Goal: Task Accomplishment & Management: Manage account settings

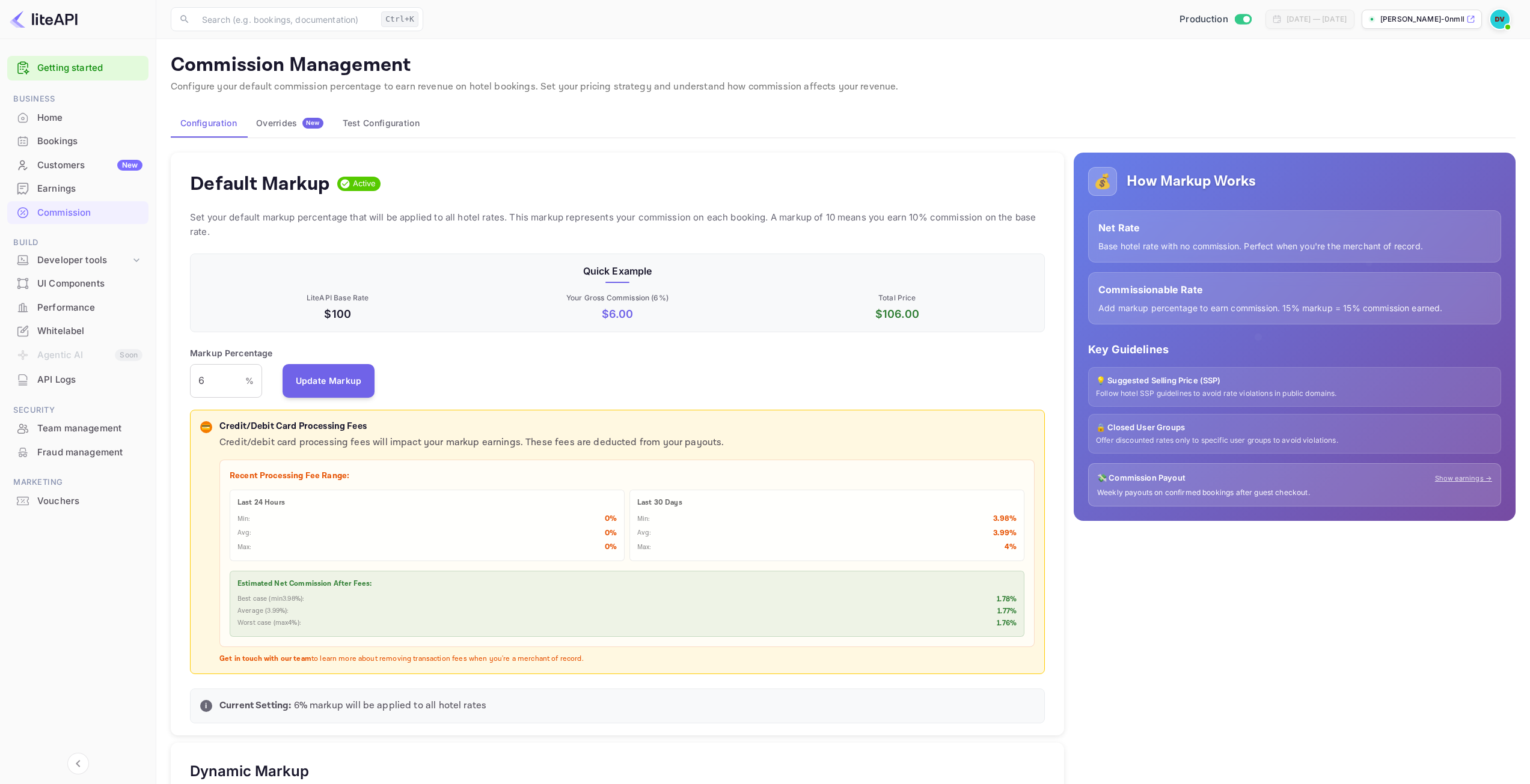
scroll to position [205, 846]
click at [63, 185] on div "Earnings" at bounding box center [90, 189] width 105 height 14
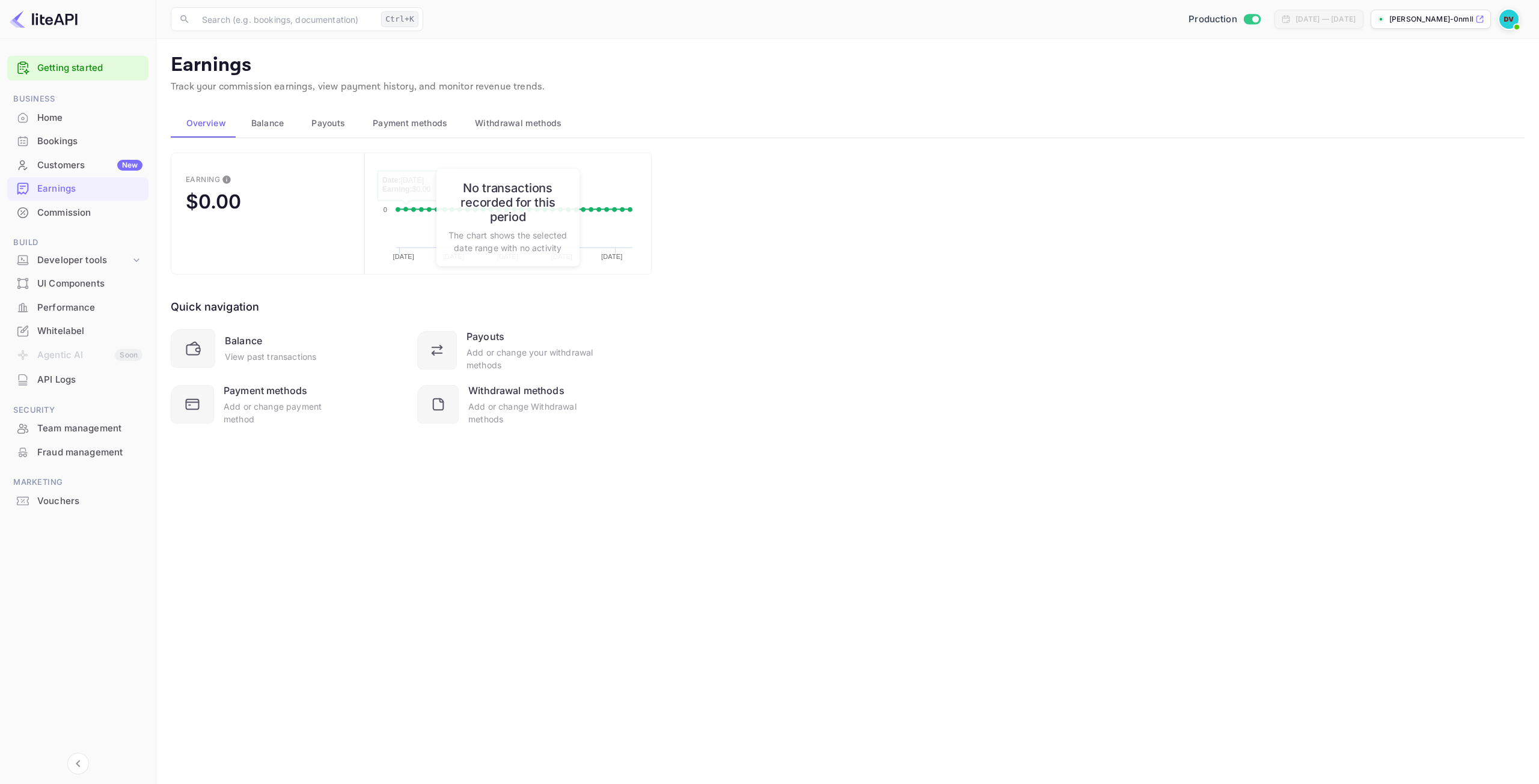
click at [272, 121] on span "Balance" at bounding box center [267, 123] width 33 height 14
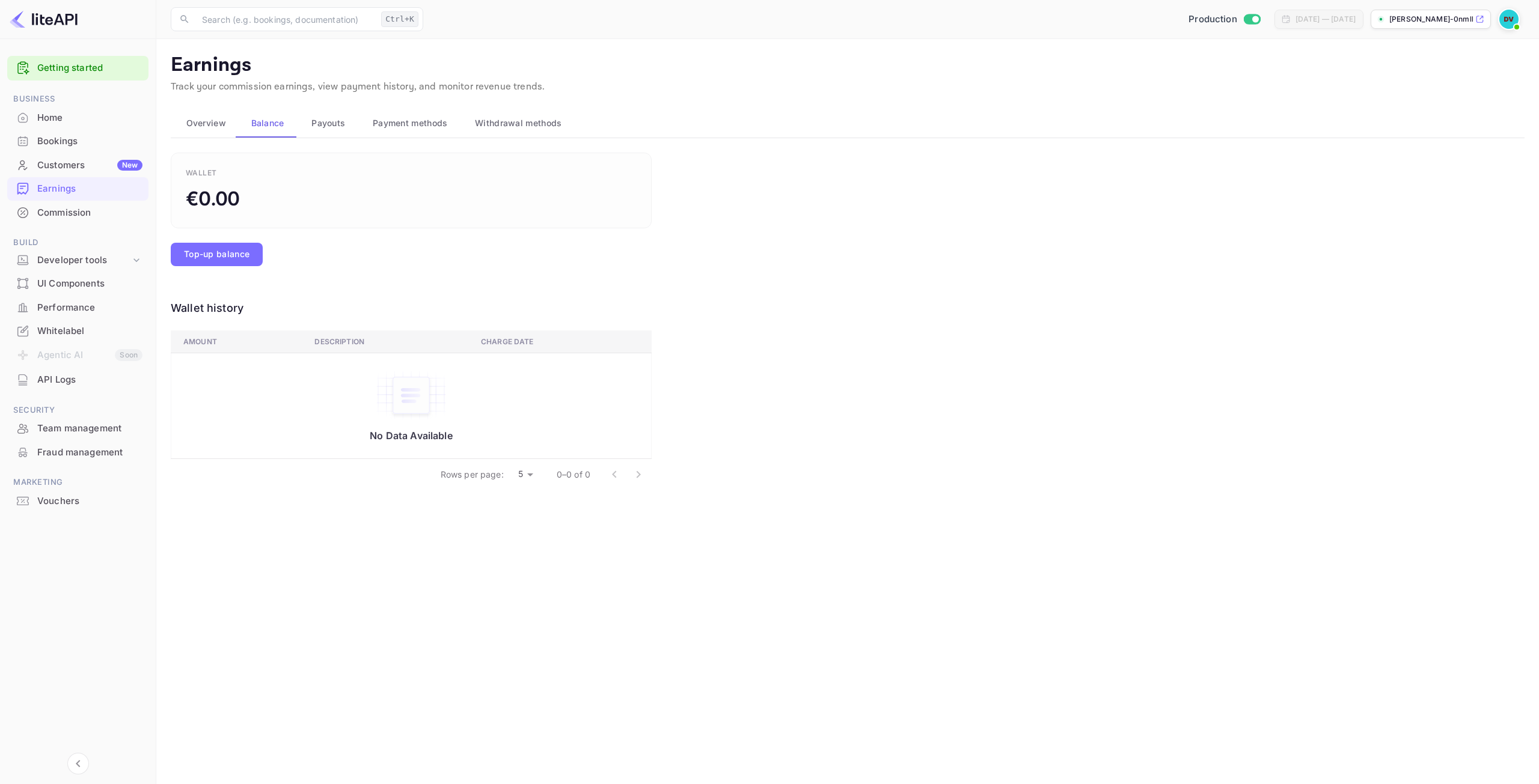
click at [339, 123] on span "Payouts" at bounding box center [328, 123] width 34 height 14
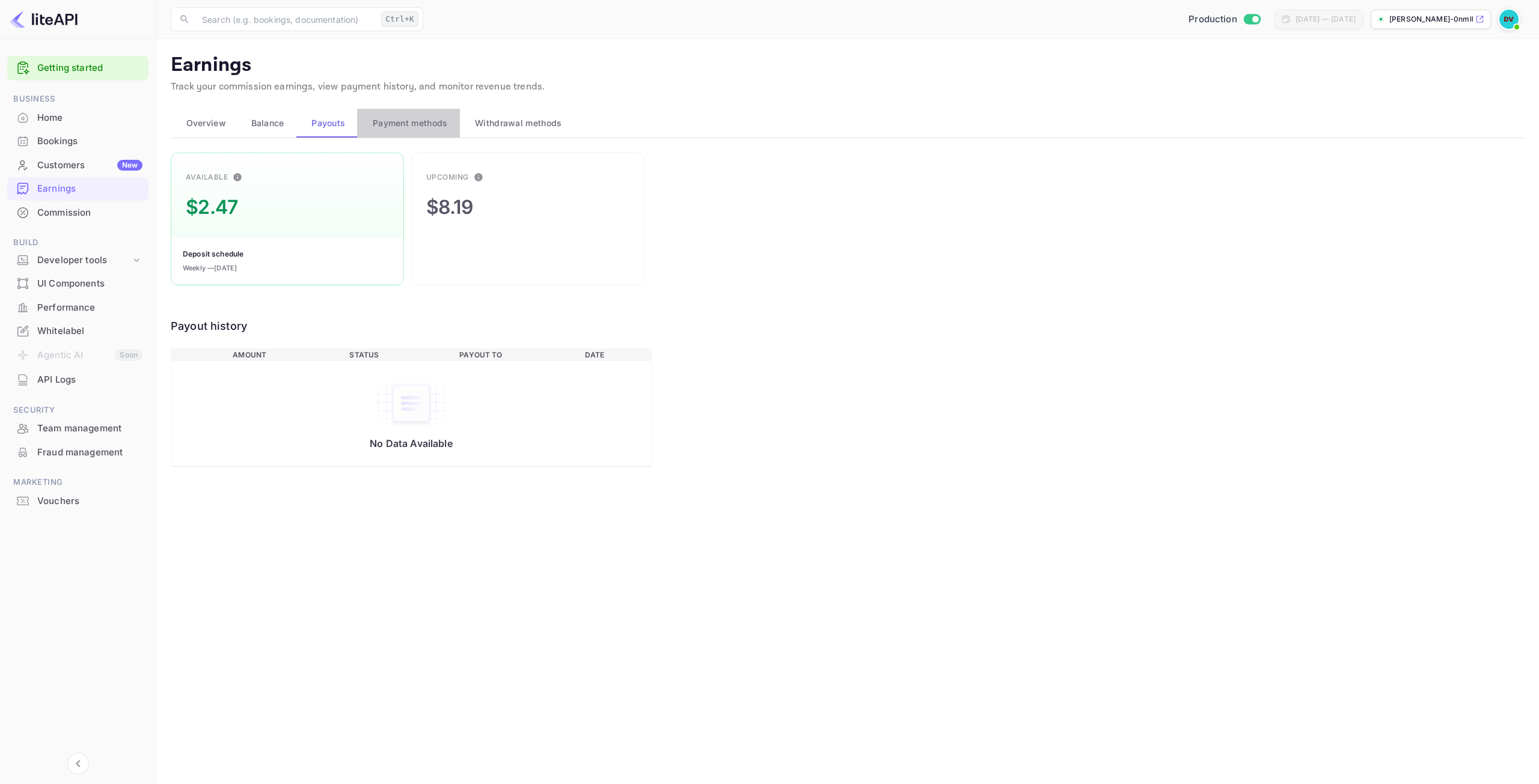
click at [440, 123] on span "Payment methods" at bounding box center [410, 123] width 75 height 14
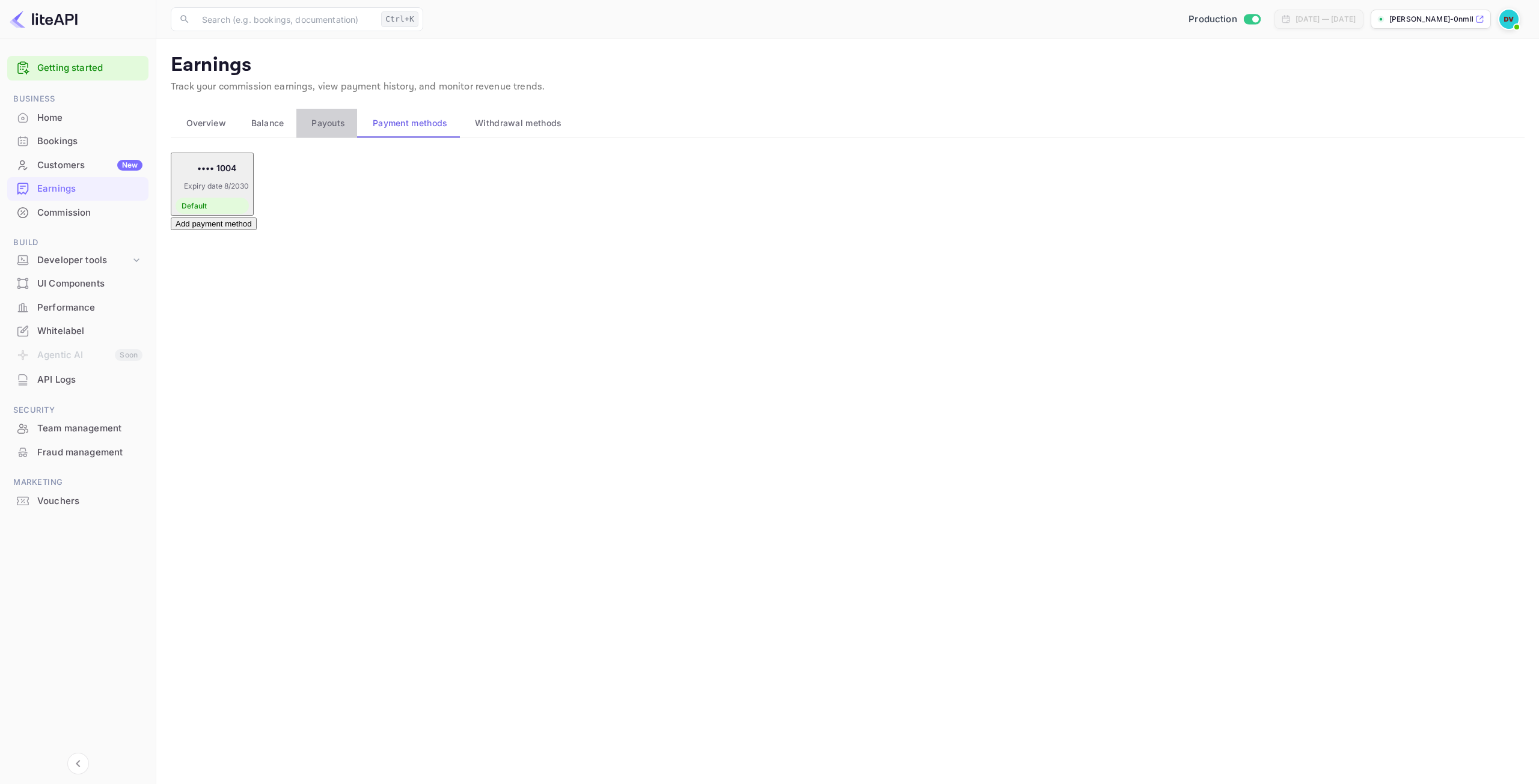
click at [335, 129] on span "Payouts" at bounding box center [328, 123] width 34 height 14
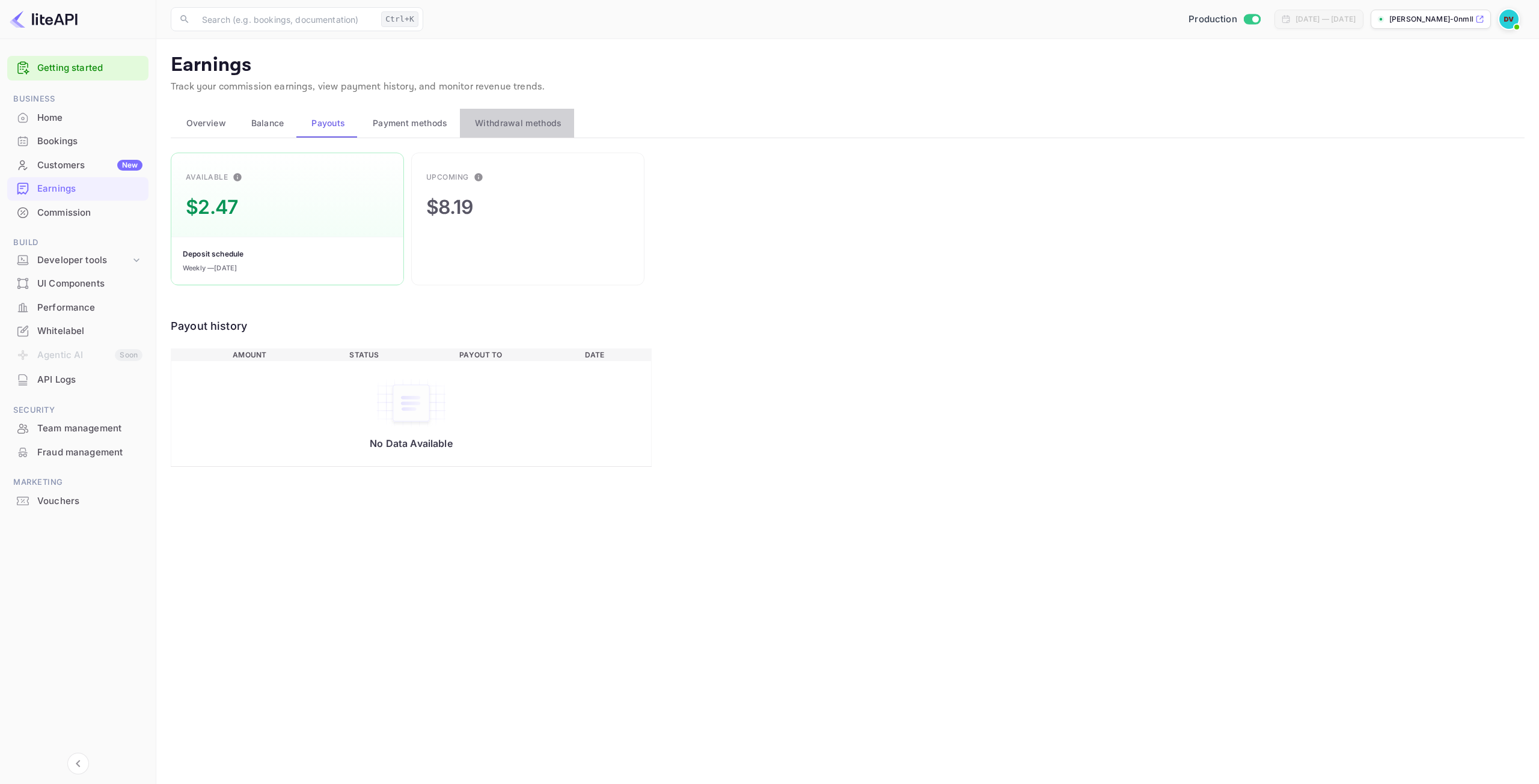
click at [547, 126] on span "Withdrawal methods" at bounding box center [518, 123] width 86 height 14
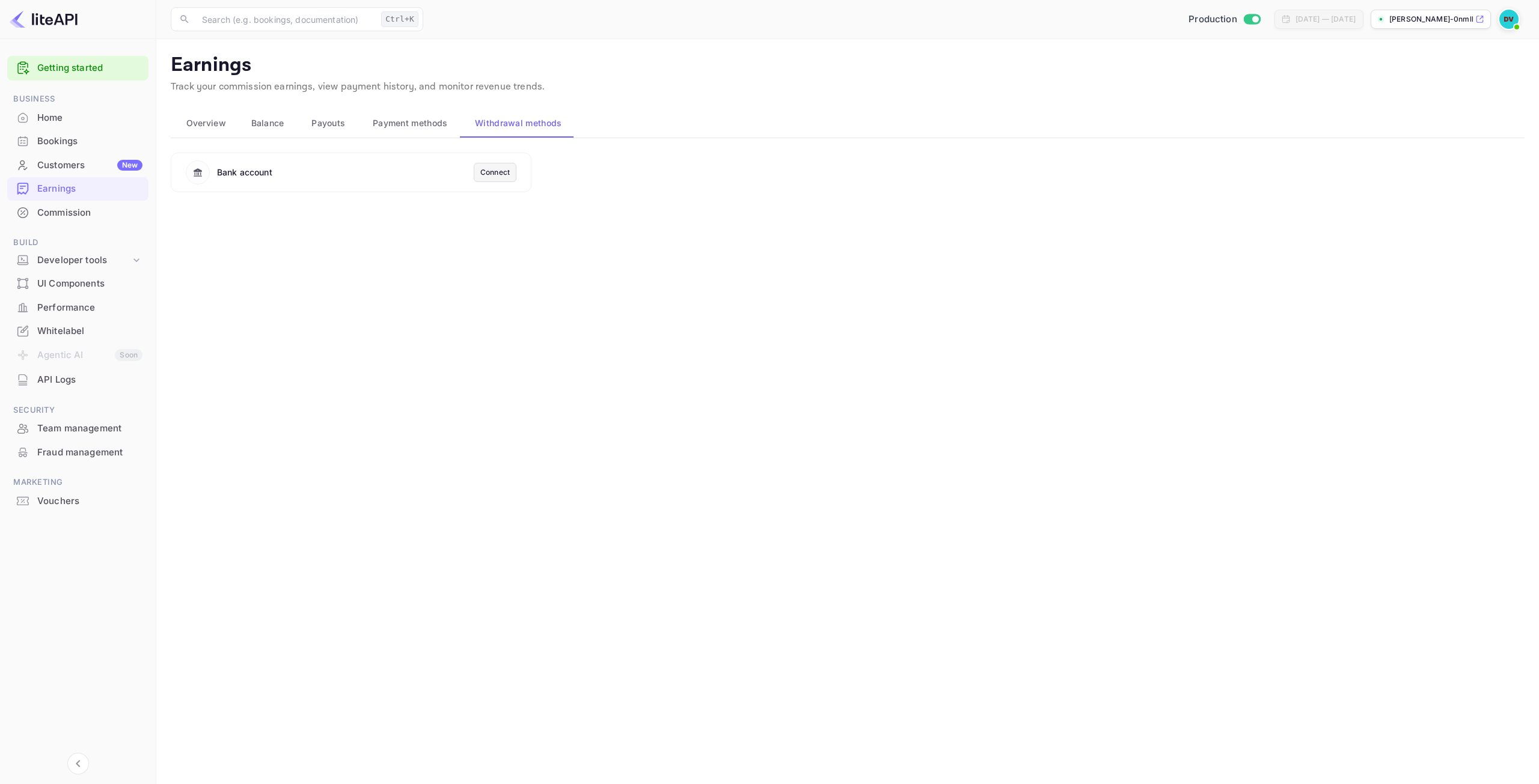
click at [201, 123] on span "Overview" at bounding box center [206, 123] width 40 height 14
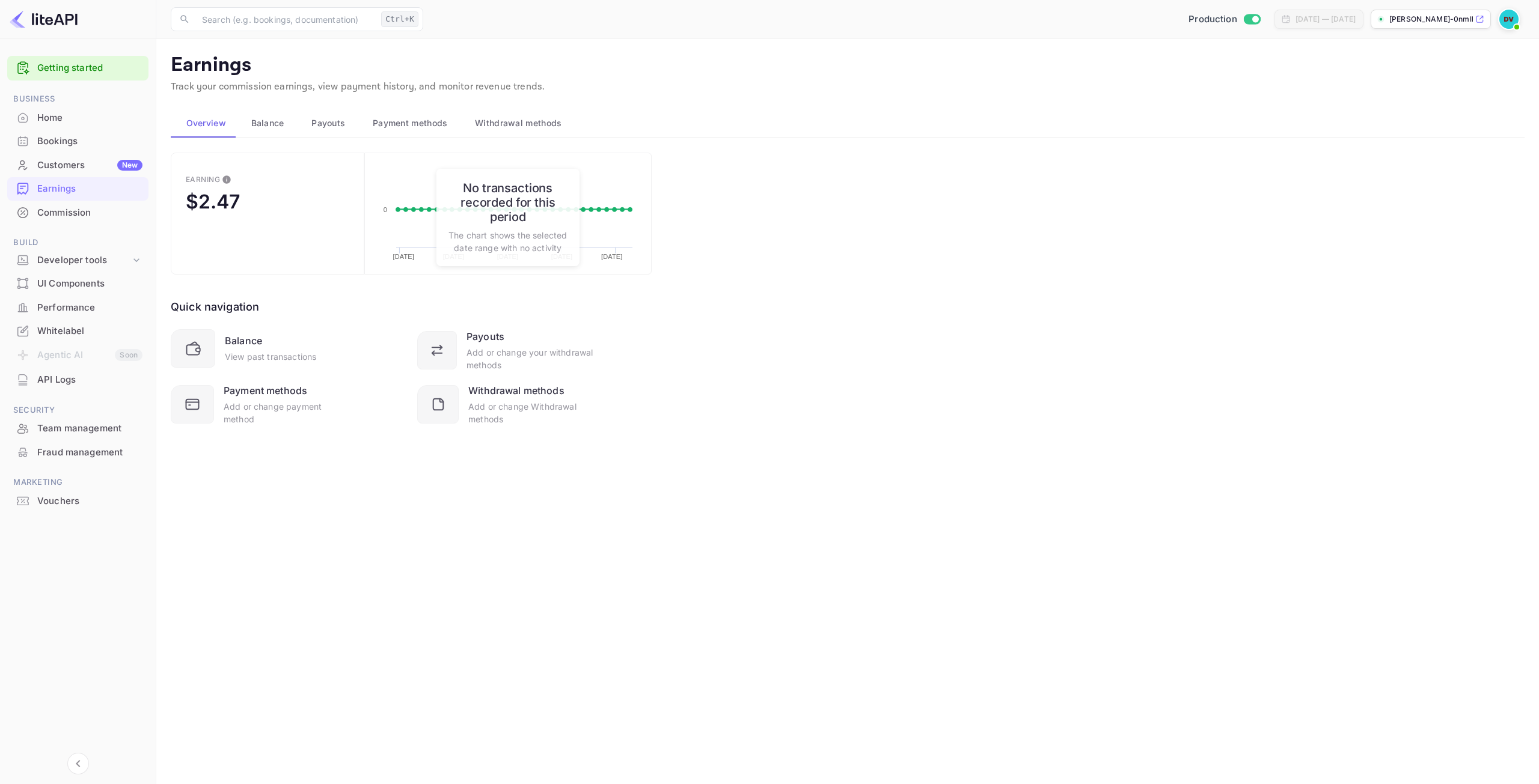
click at [490, 559] on main "Earnings Track your commission earnings, view payment history, and monitor reve…" at bounding box center [848, 411] width 1382 height 745
click at [65, 211] on div "Commission" at bounding box center [90, 213] width 105 height 14
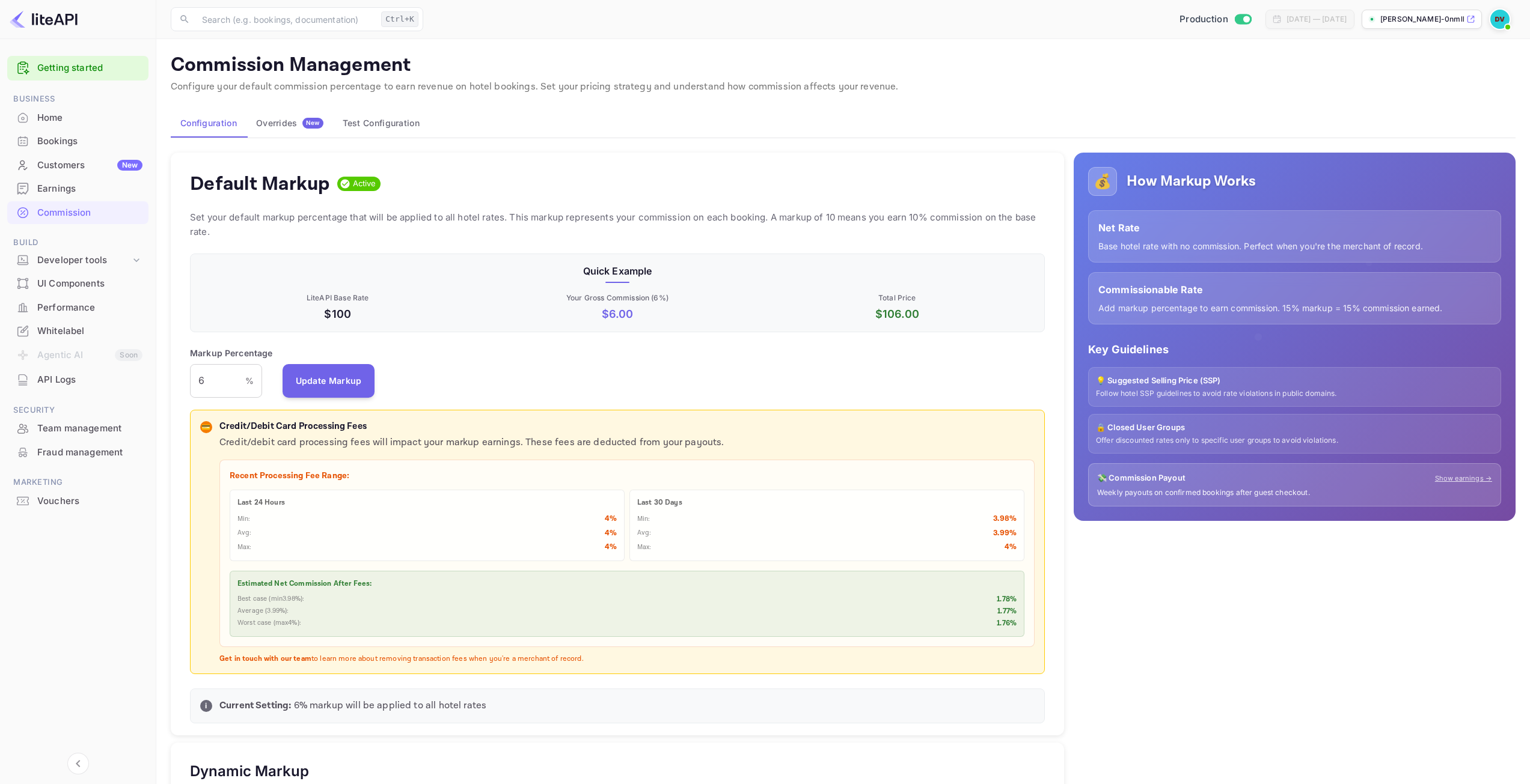
scroll to position [205, 846]
drag, startPoint x: 223, startPoint y: 375, endPoint x: 118, endPoint y: 377, distance: 105.0
click at [118, 377] on div "Getting started Business Home Bookings Customers New Earnings Commission Build …" at bounding box center [765, 670] width 1530 height 1340
type input "30"
click at [533, 383] on div "Markup Percentage 30 % ​ Update Markup" at bounding box center [618, 372] width 855 height 51
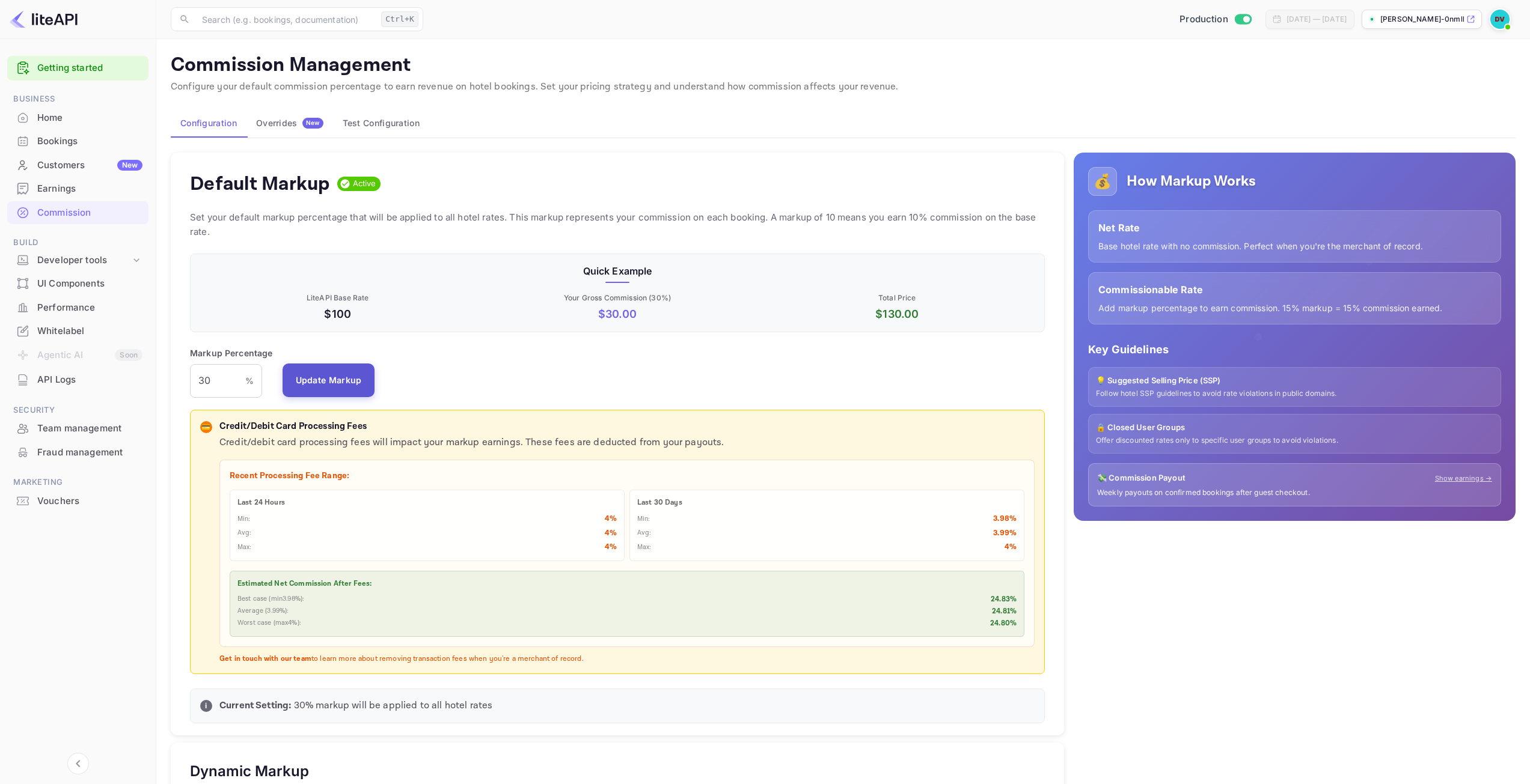
click at [347, 385] on button "Update Markup" at bounding box center [328, 381] width 92 height 34
click at [1461, 19] on p "[PERSON_NAME]-0nmll...." at bounding box center [1422, 19] width 84 height 11
click at [1158, 655] on div "💰 How Markup Works Net Rate Base hotel rate with no commission. Perfect when yo…" at bounding box center [1291, 734] width 452 height 1182
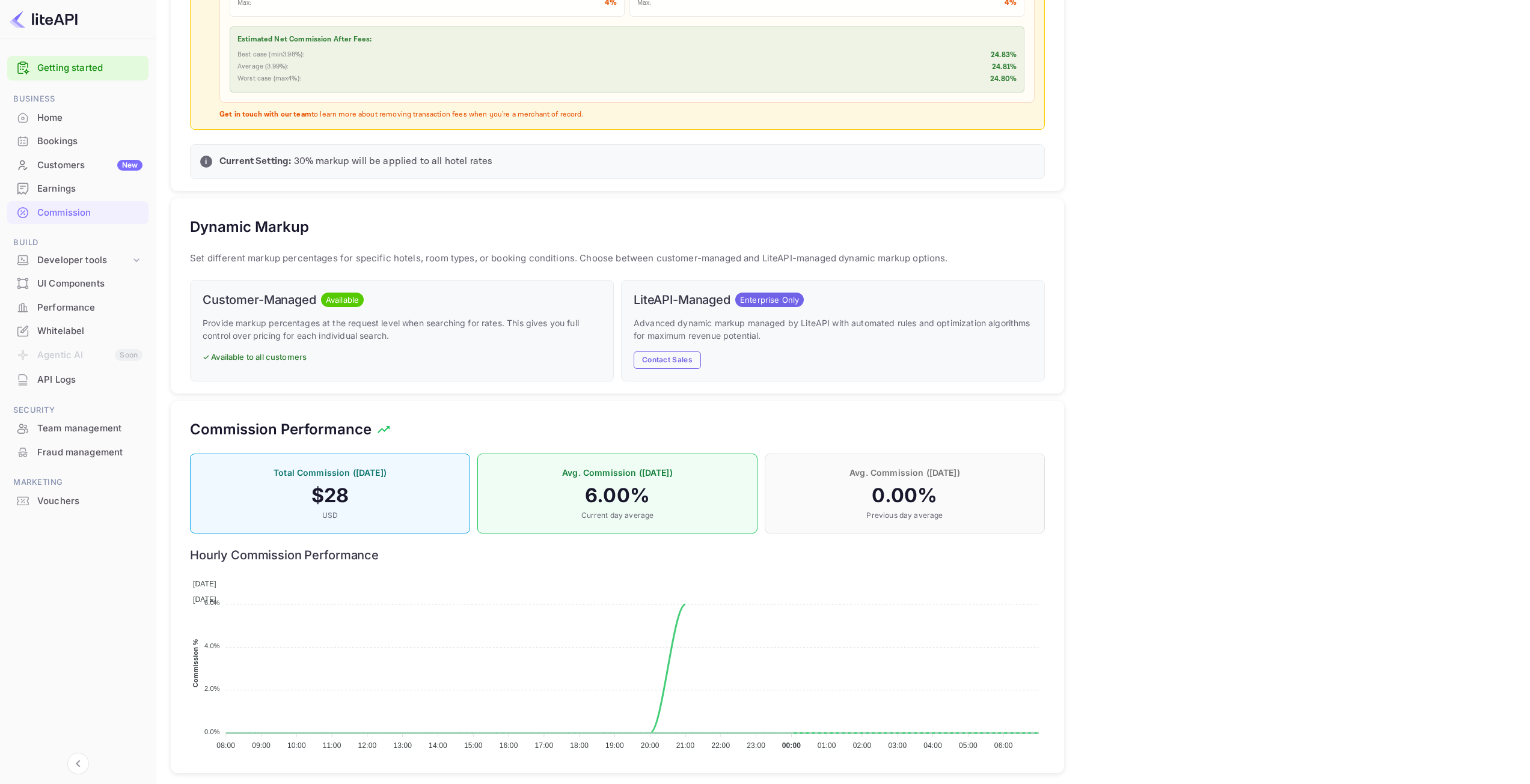
scroll to position [556, 0]
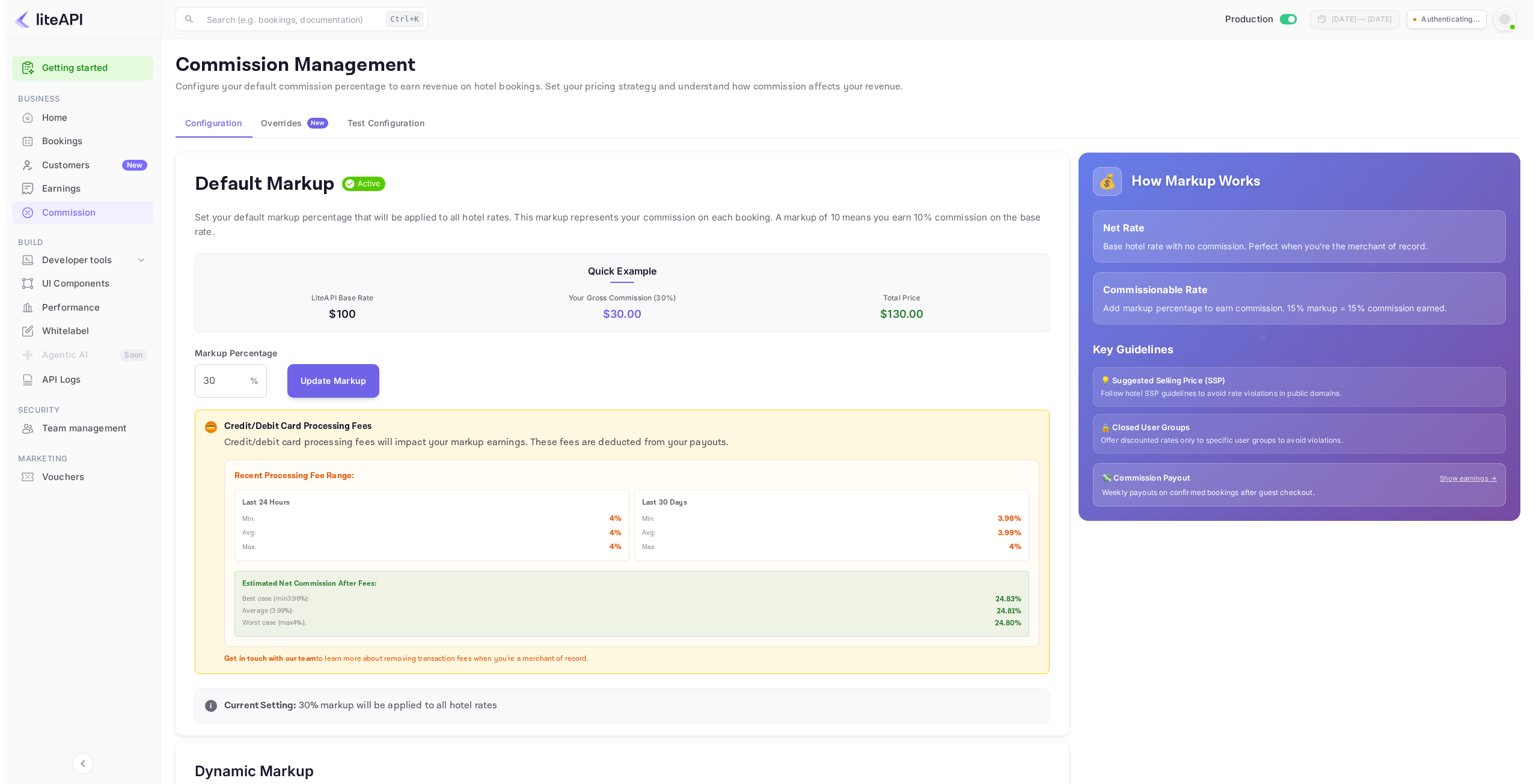
scroll to position [205, 846]
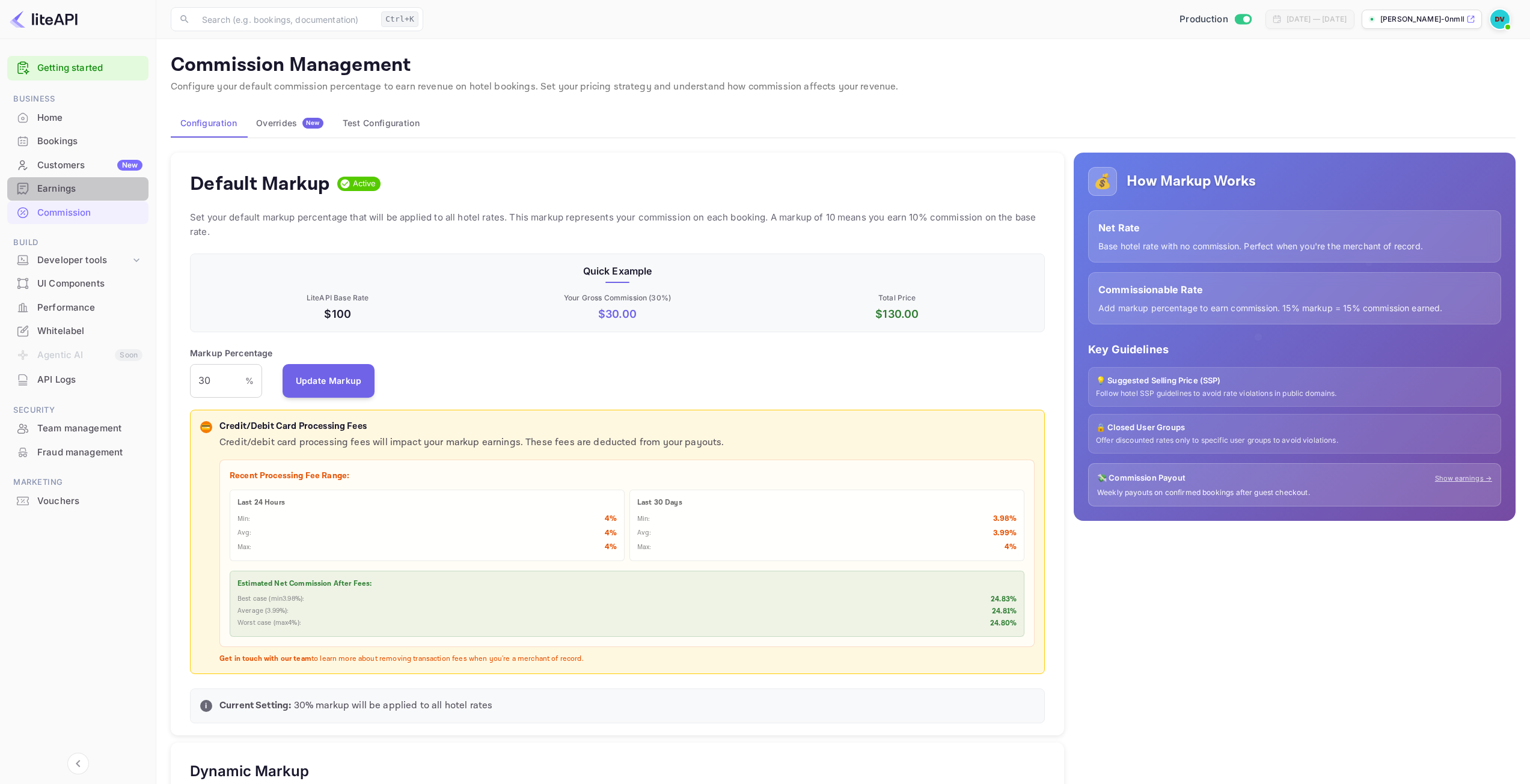
click at [61, 195] on div "Earnings" at bounding box center [90, 189] width 105 height 14
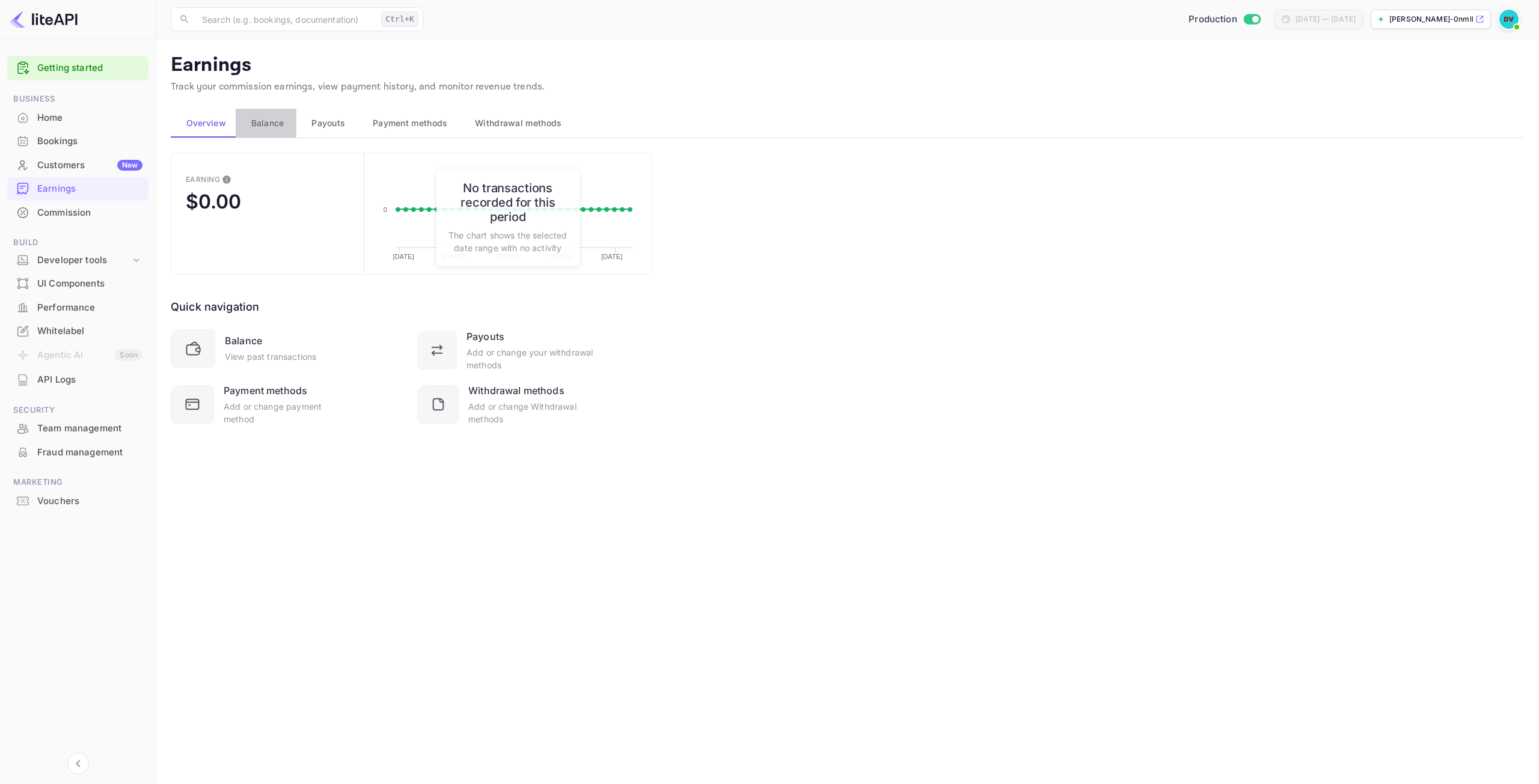
click at [266, 119] on span "Balance" at bounding box center [267, 123] width 33 height 14
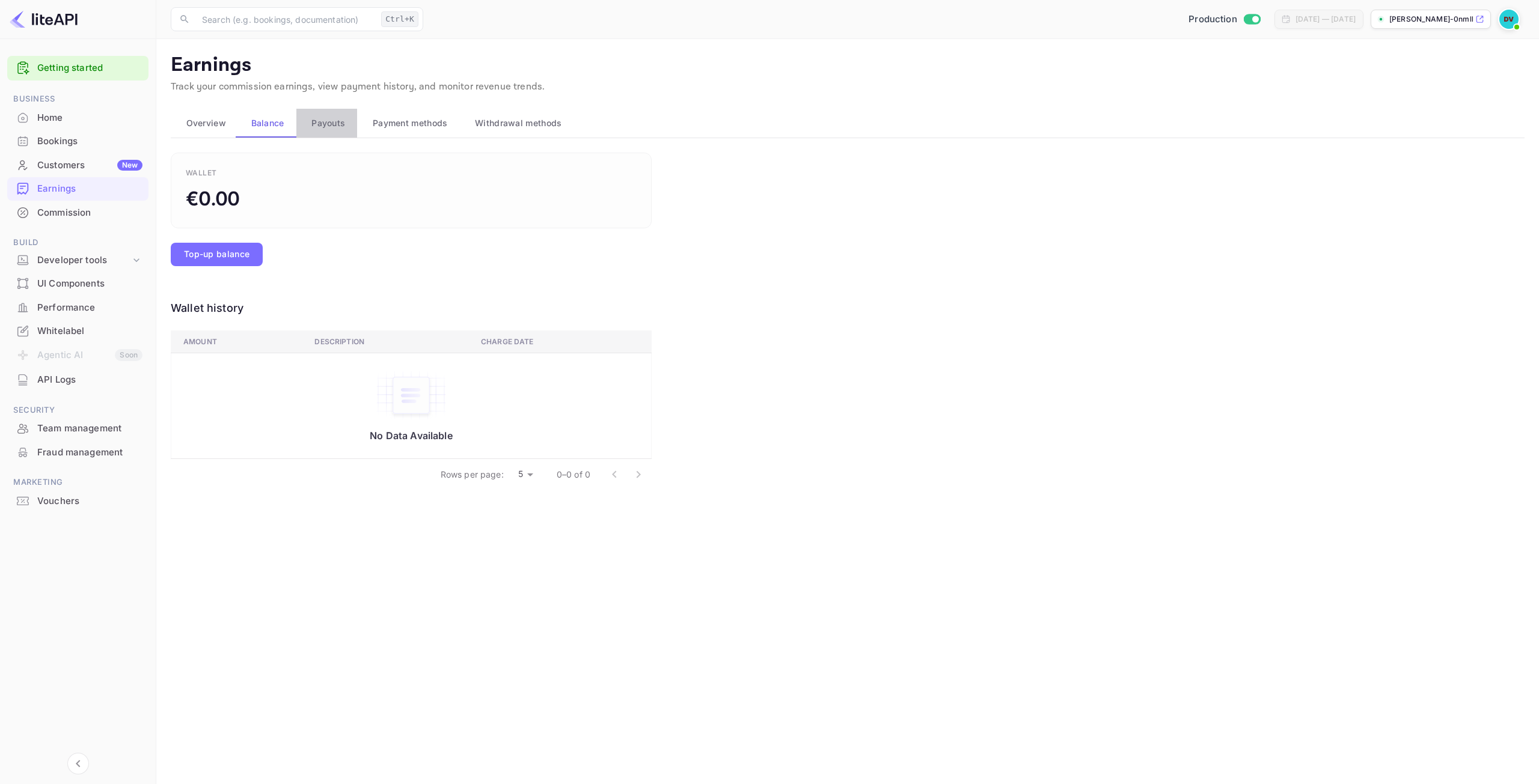
click at [332, 127] on span "Payouts" at bounding box center [328, 123] width 34 height 14
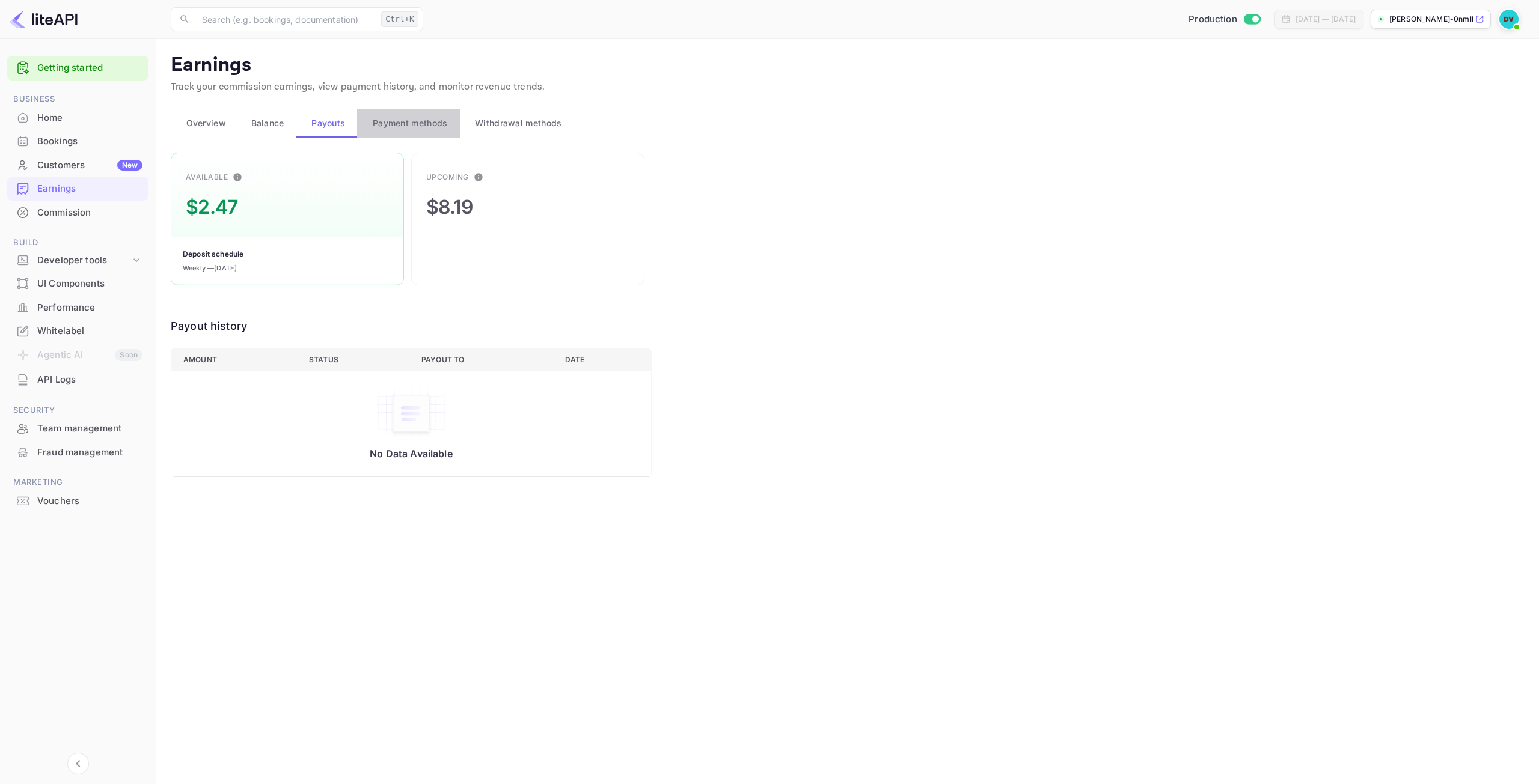
click at [412, 123] on span "Payment methods" at bounding box center [410, 123] width 75 height 14
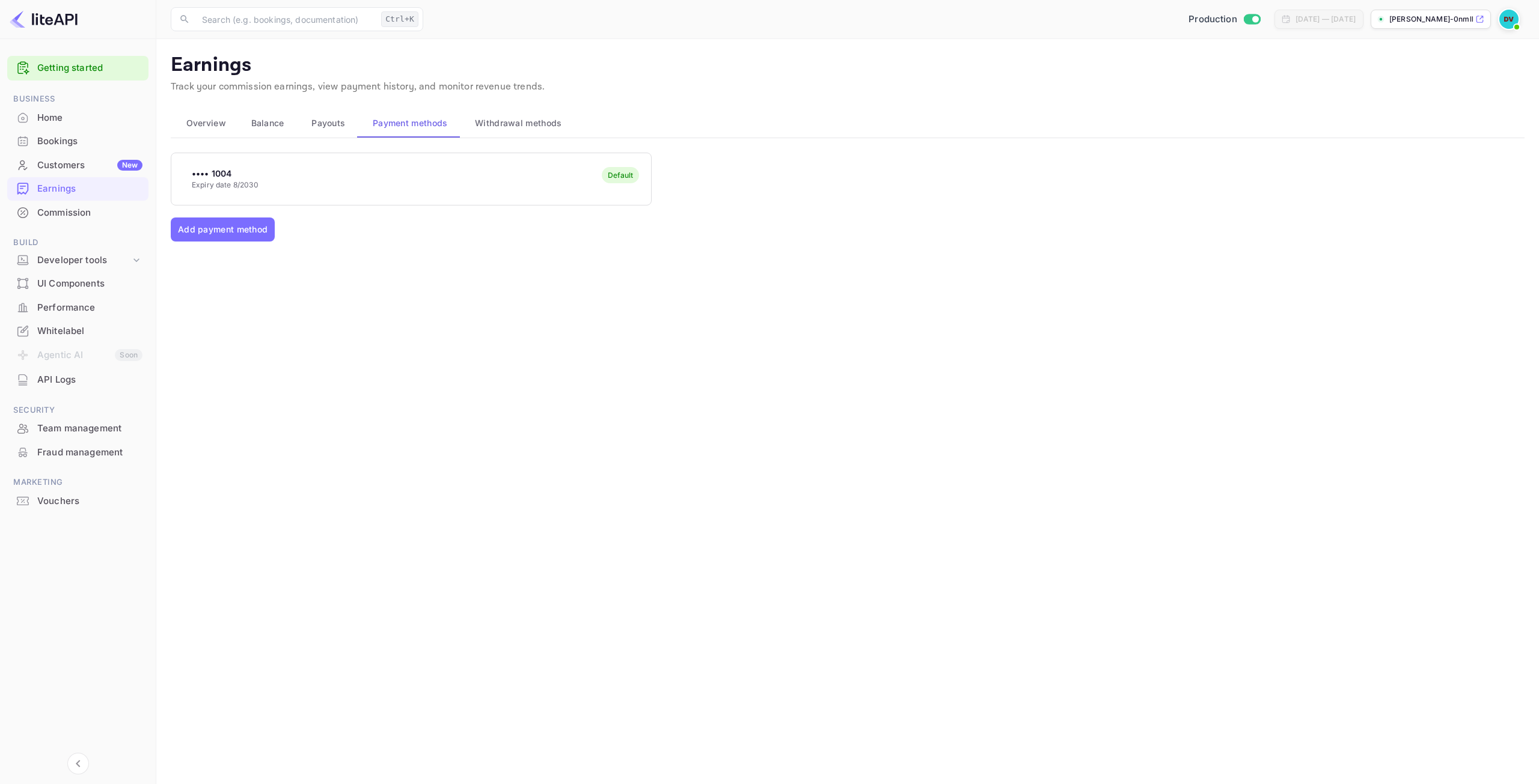
click at [534, 126] on span "Withdrawal methods" at bounding box center [518, 123] width 86 height 14
click at [494, 173] on div "Connect" at bounding box center [495, 173] width 30 height 11
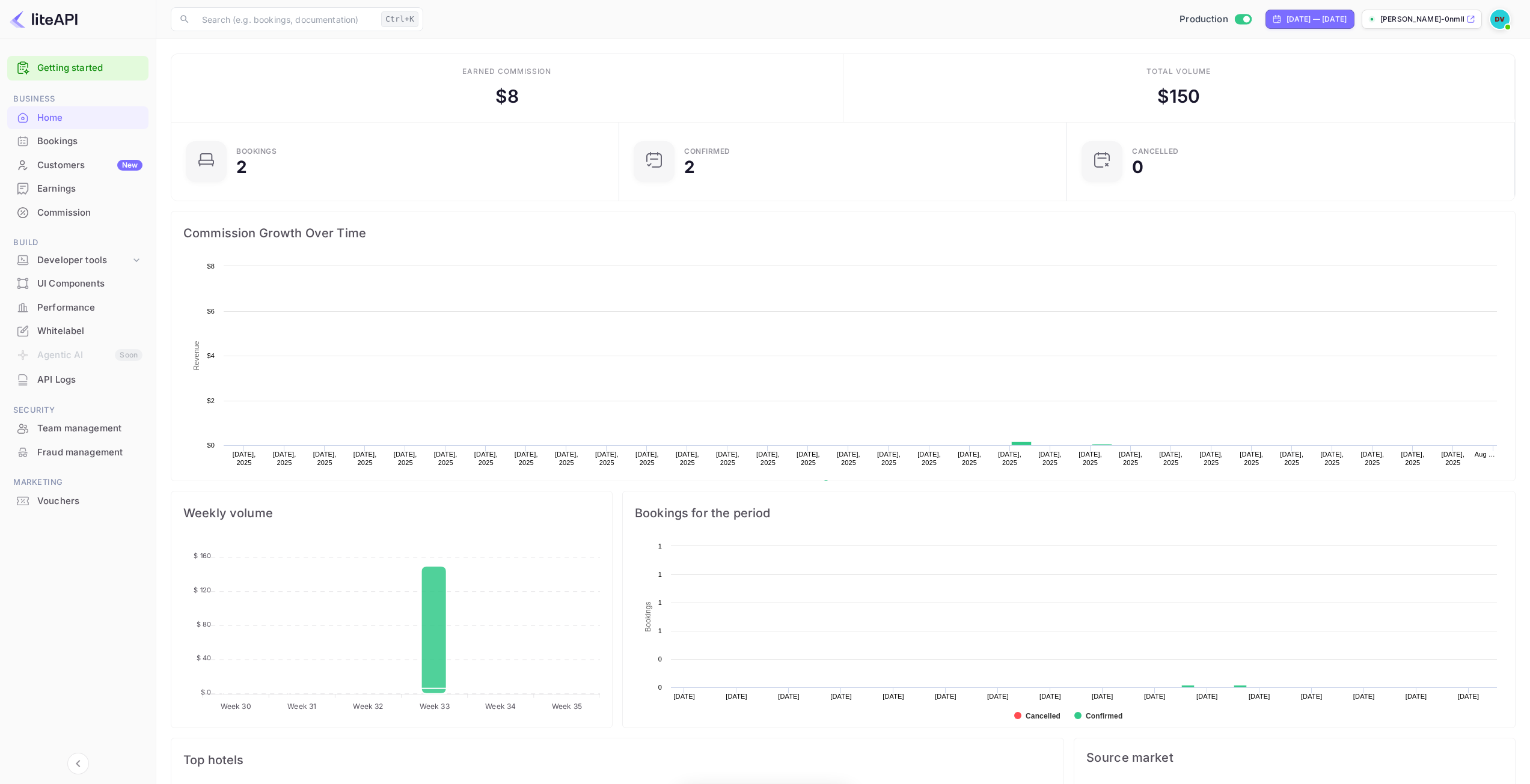
scroll to position [186, 432]
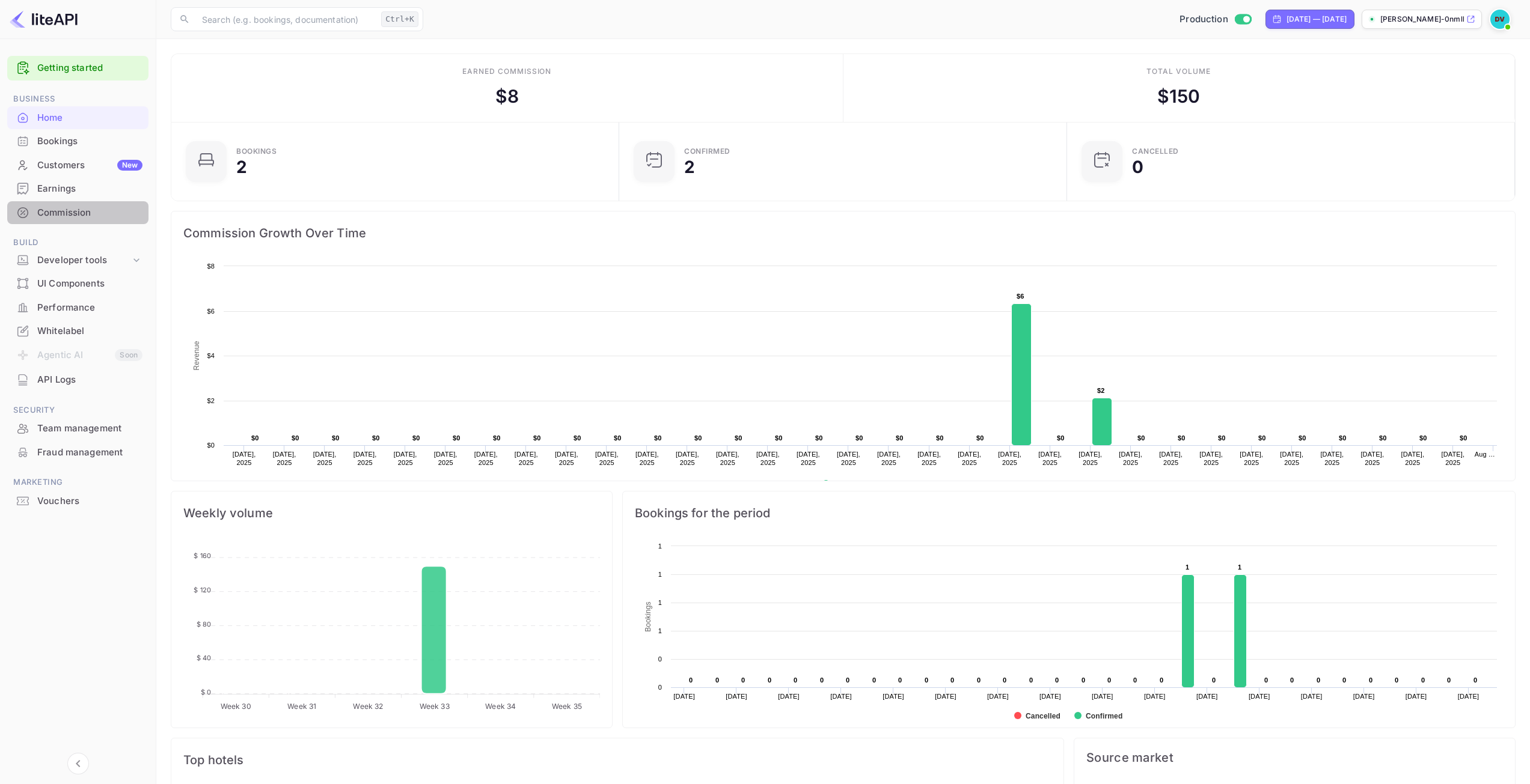
click at [66, 215] on div "Commission" at bounding box center [90, 213] width 105 height 14
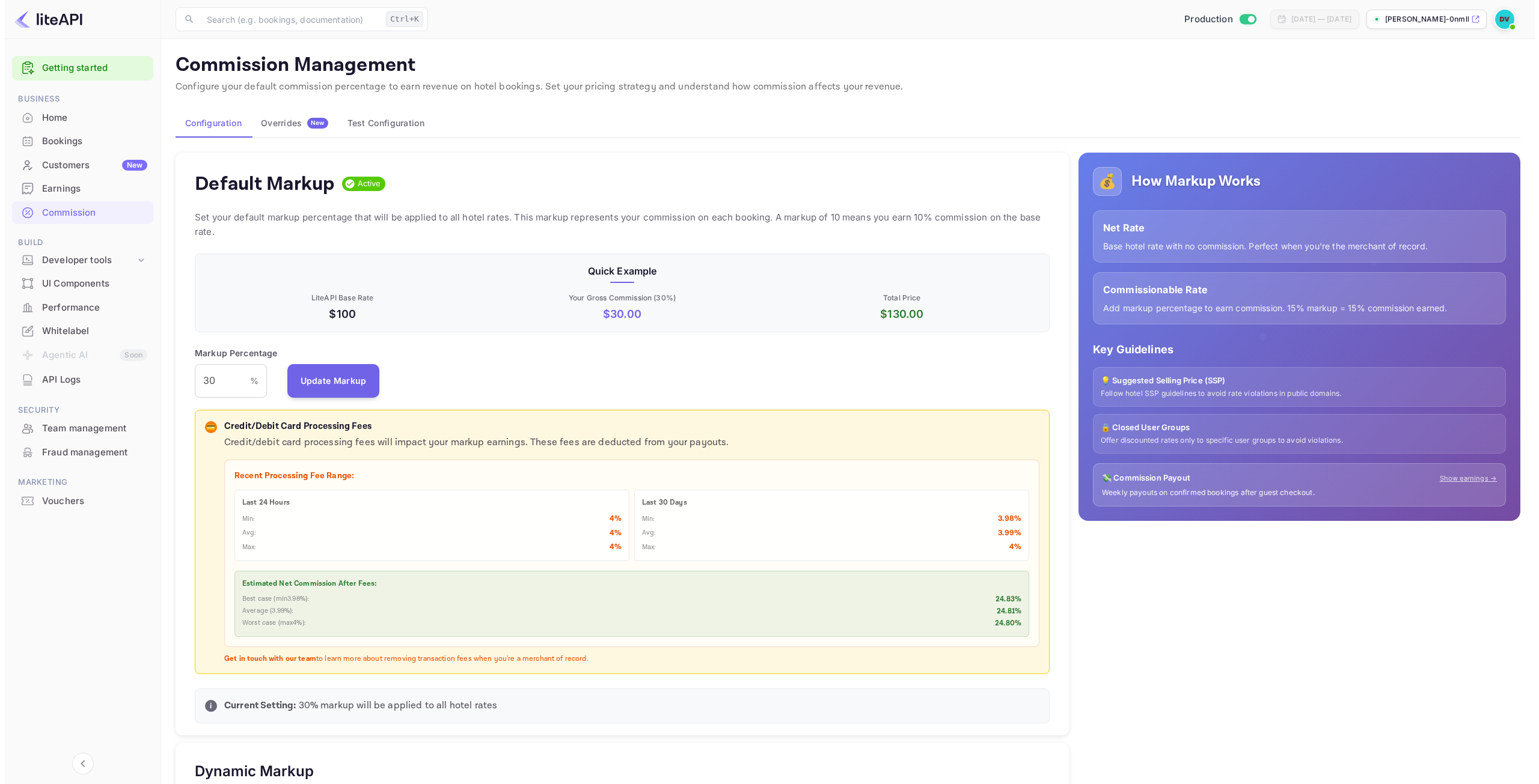
scroll to position [205, 846]
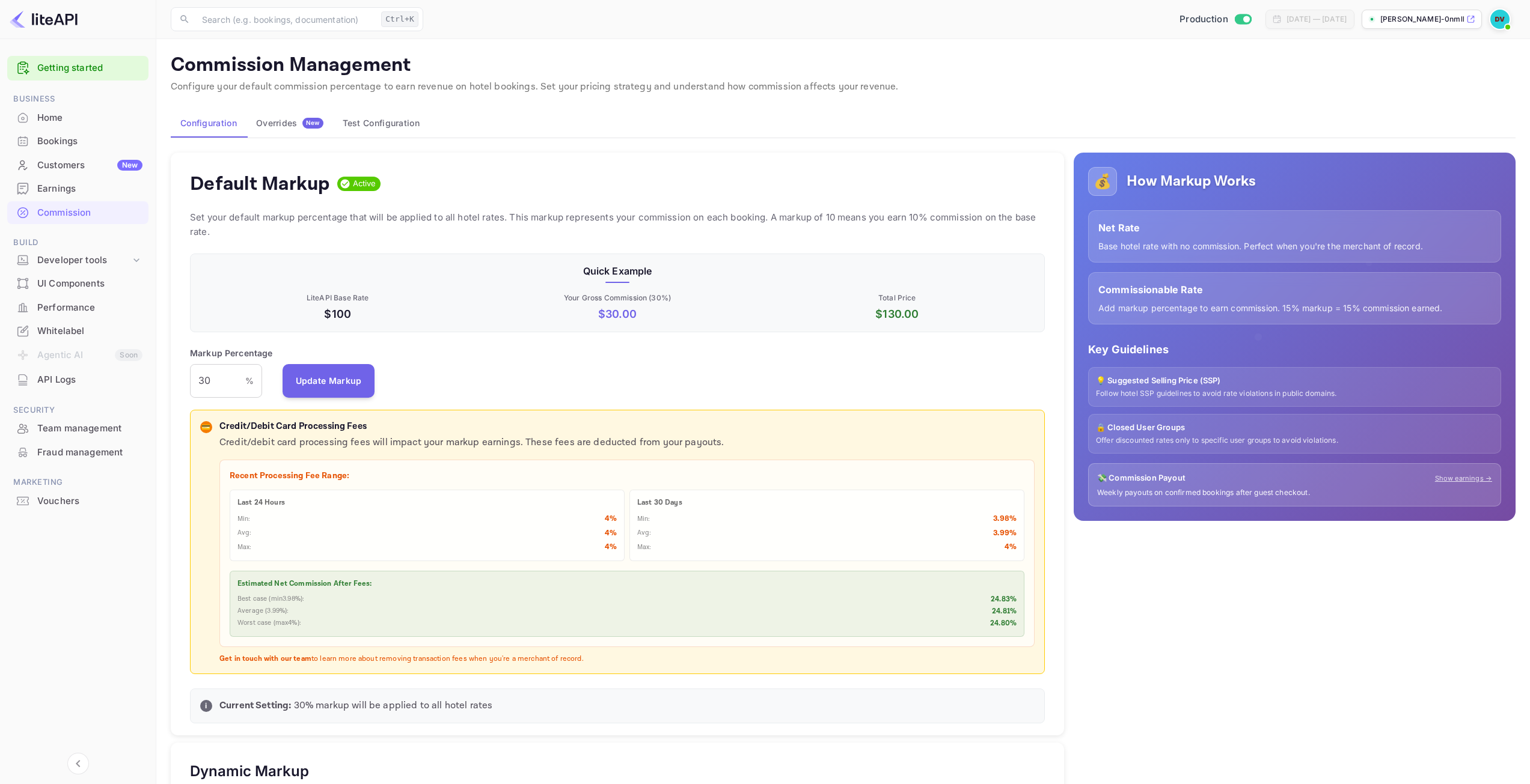
click at [59, 190] on div "Earnings" at bounding box center [90, 189] width 105 height 14
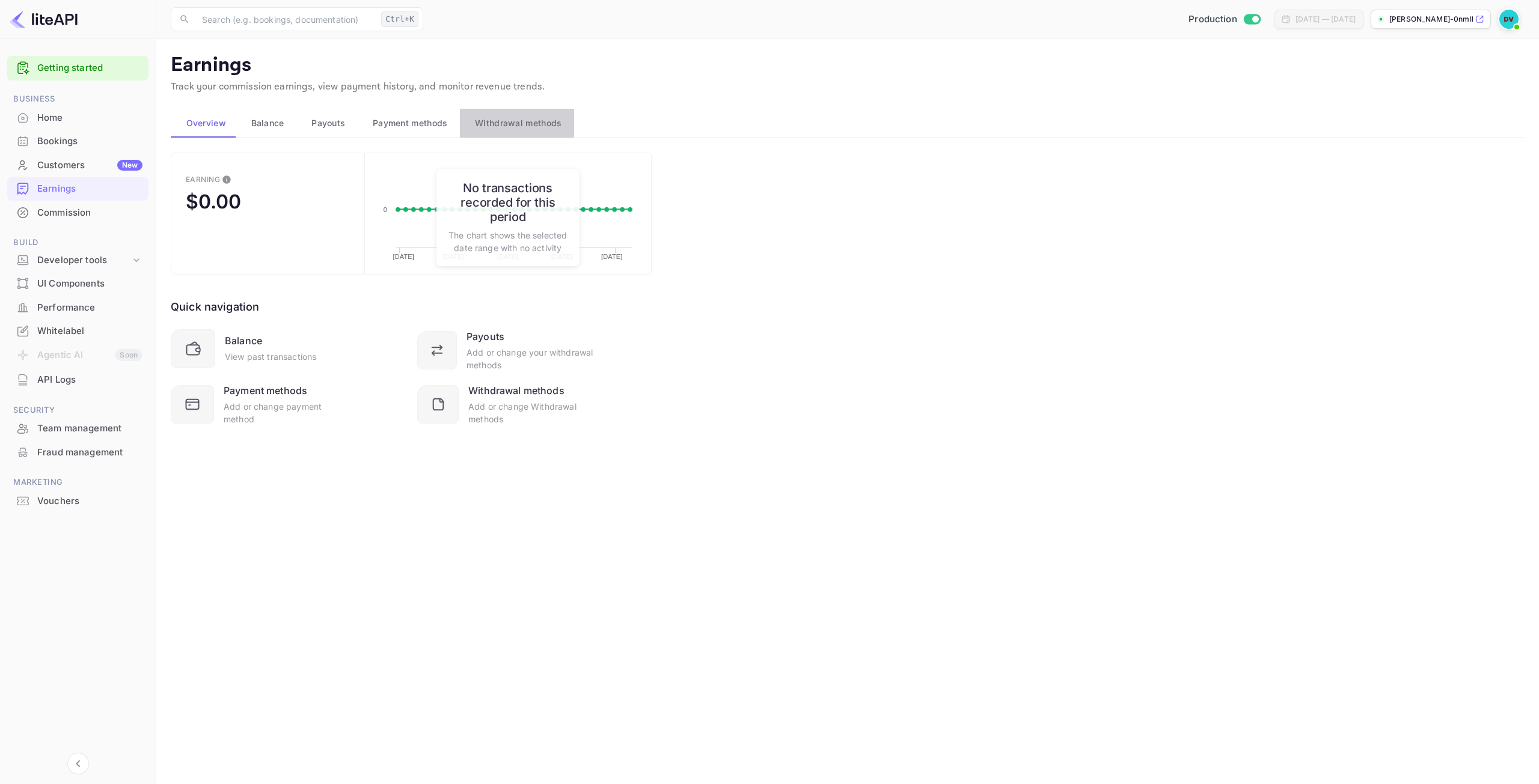
click at [489, 121] on span "Withdrawal methods" at bounding box center [518, 123] width 86 height 14
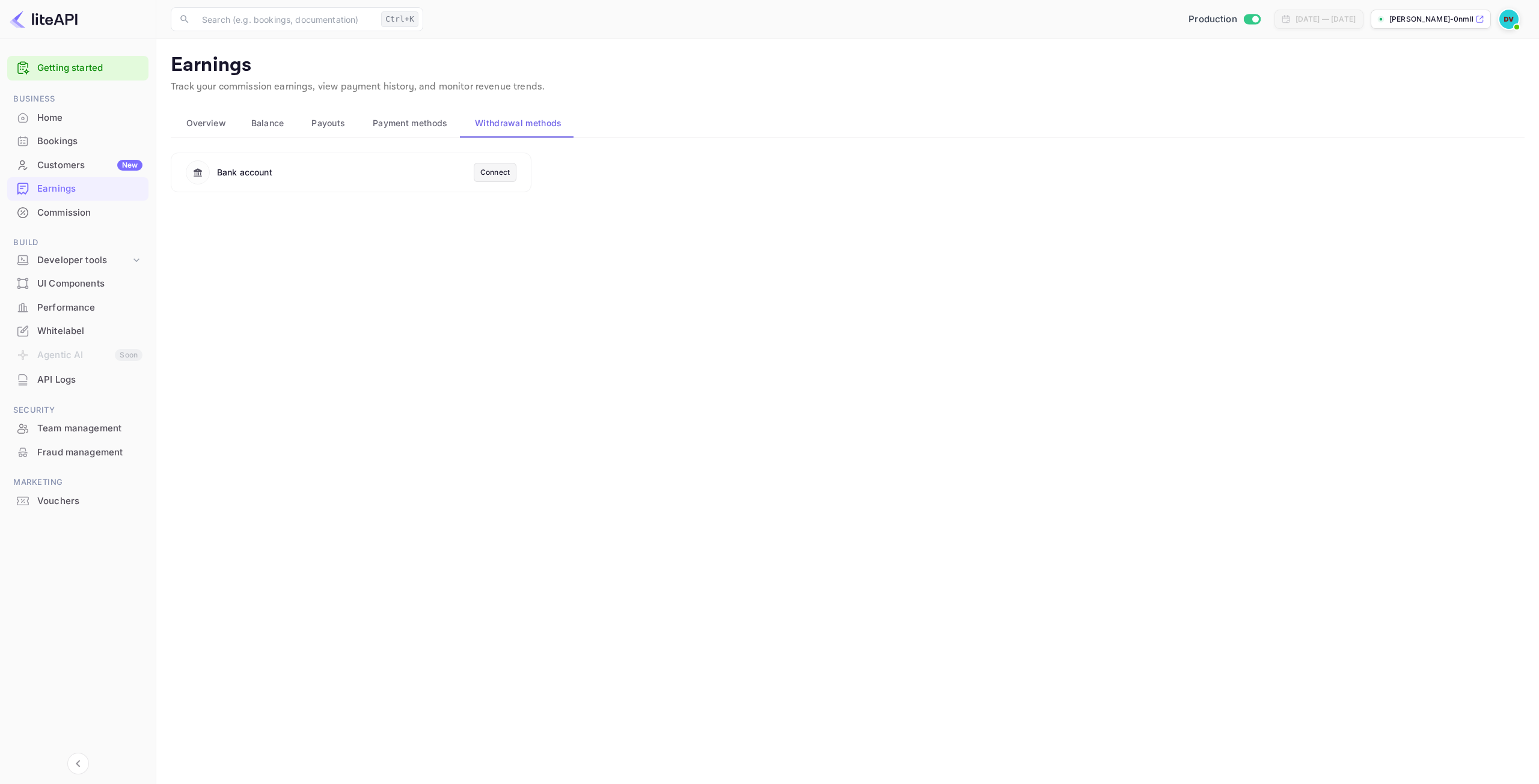
click at [493, 176] on div "Connect" at bounding box center [495, 173] width 30 height 11
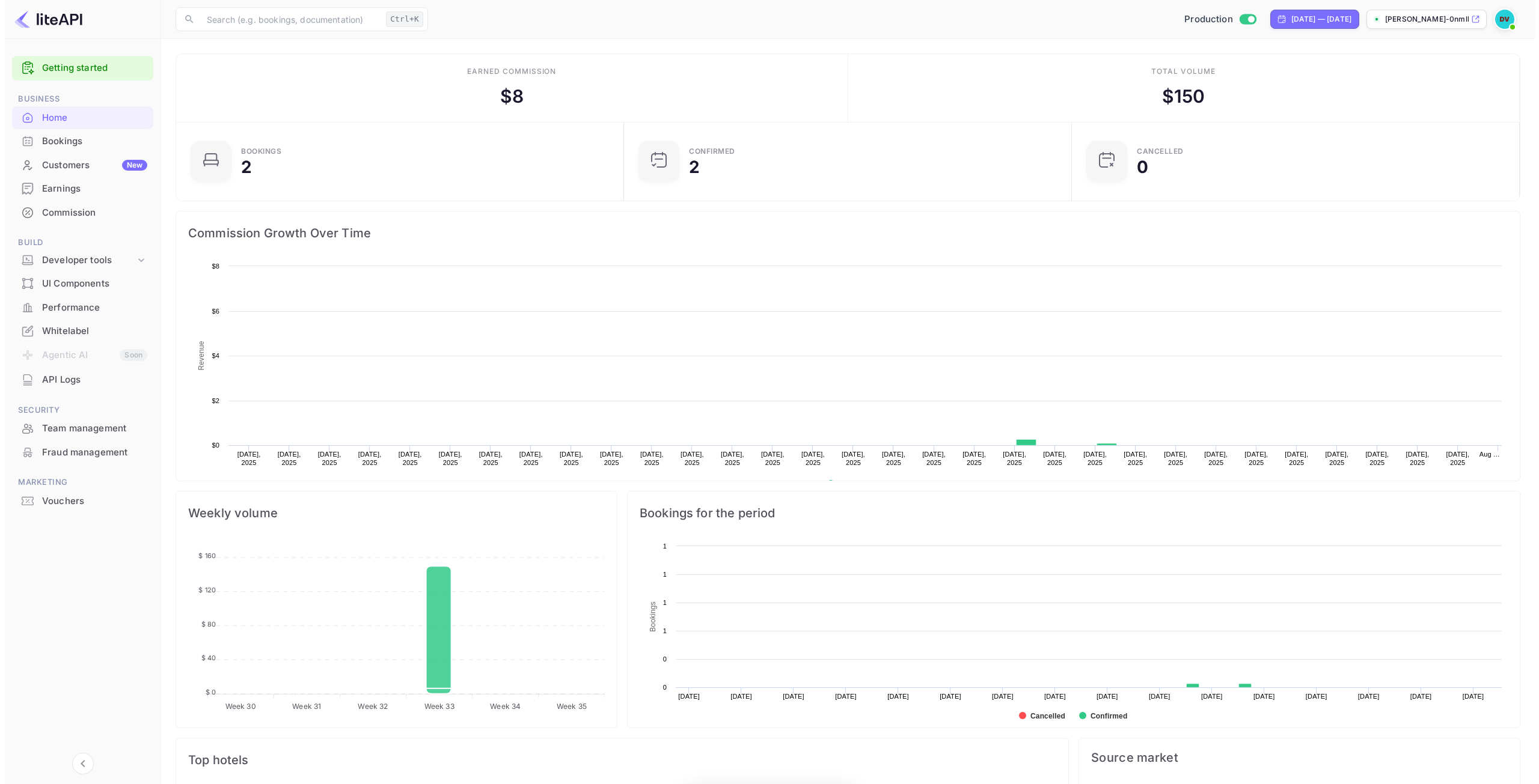
scroll to position [186, 431]
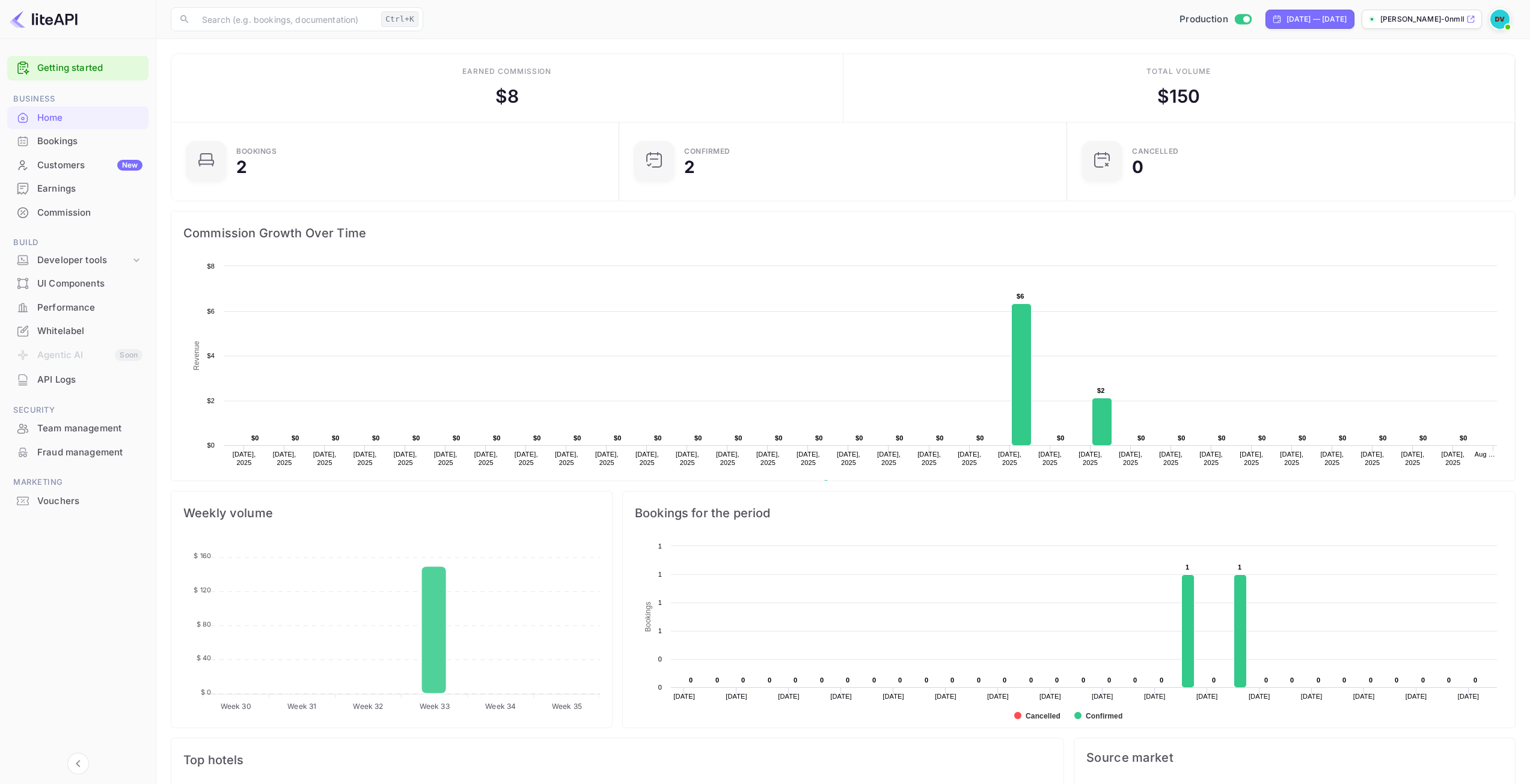
click at [58, 189] on div "Earnings" at bounding box center [90, 189] width 105 height 14
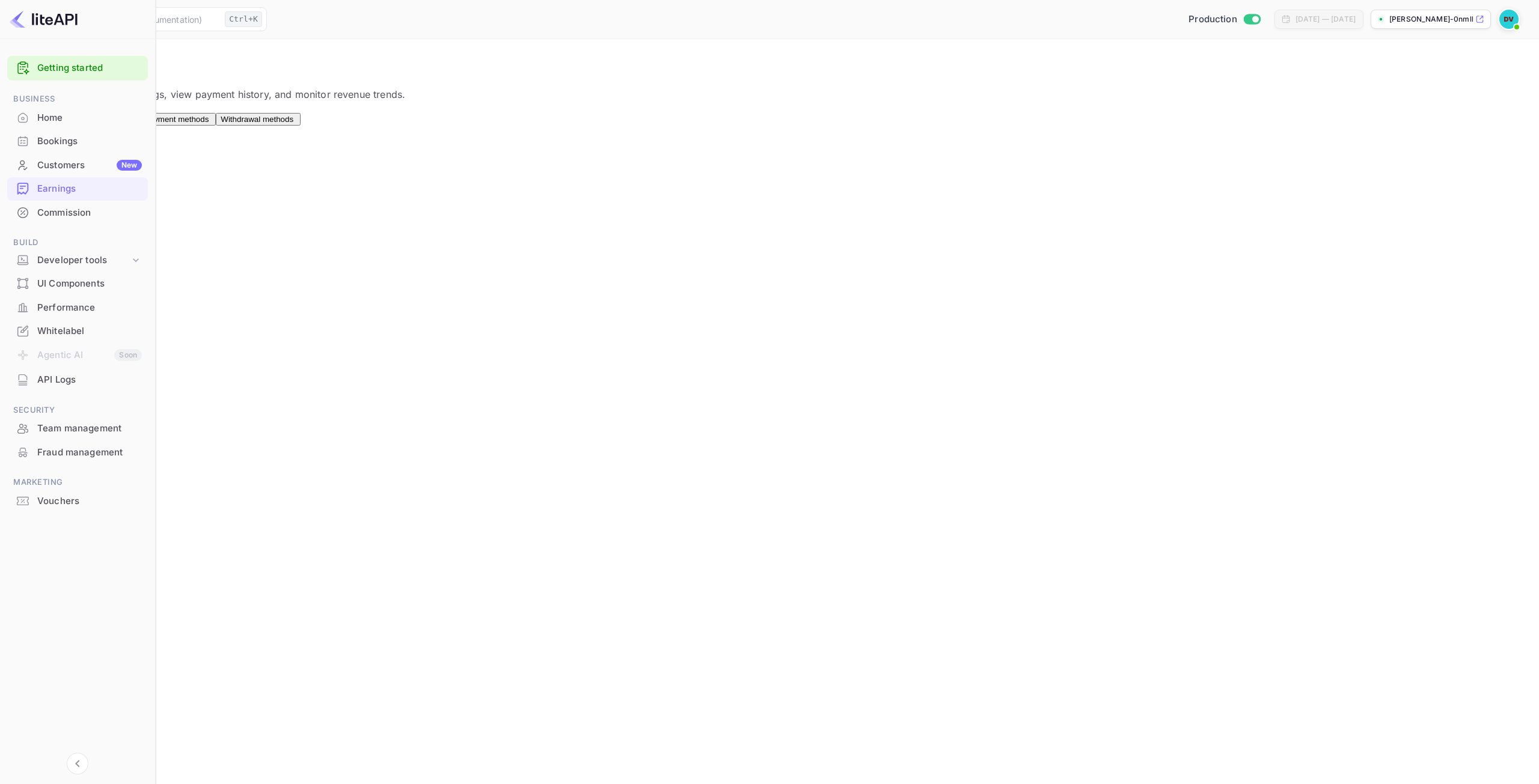
click at [132, 123] on span "Payouts" at bounding box center [118, 119] width 29 height 9
click at [209, 123] on span "Payment methods" at bounding box center [177, 119] width 64 height 9
click at [294, 123] on span "Withdrawal methods" at bounding box center [257, 119] width 73 height 9
click at [354, 165] on div "Connect" at bounding box center [338, 160] width 30 height 11
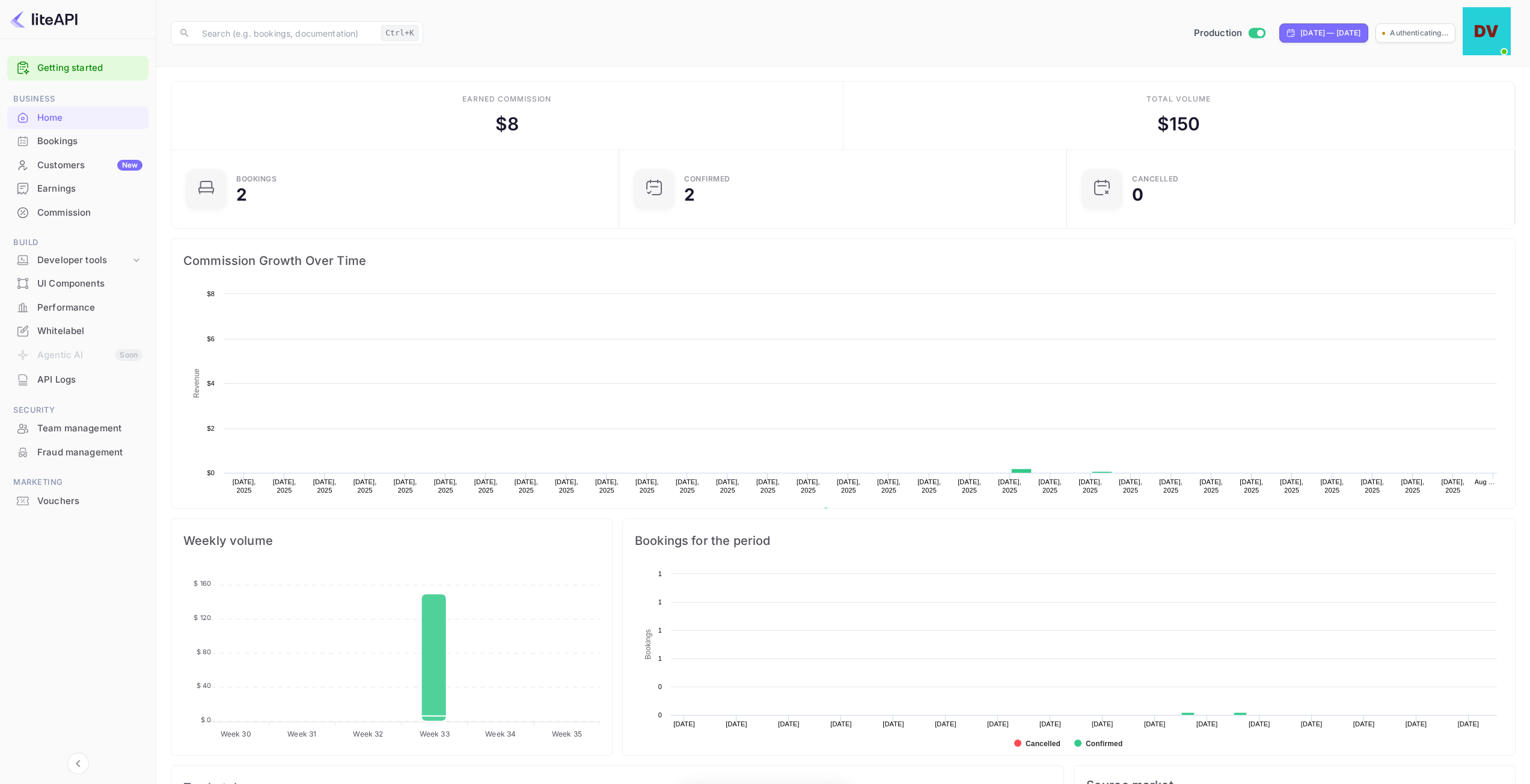
scroll to position [186, 432]
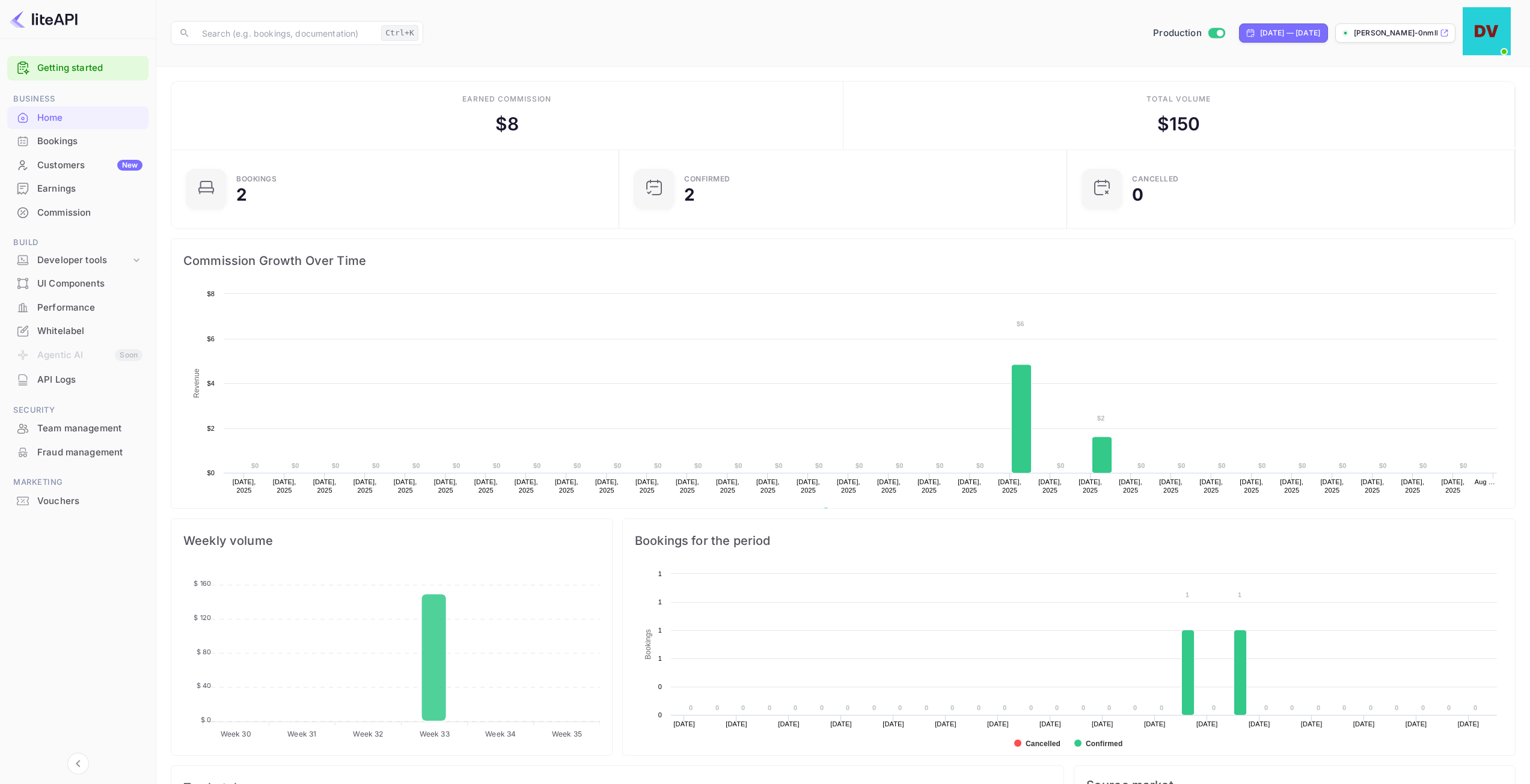
click at [49, 206] on div "Commission" at bounding box center [90, 213] width 105 height 14
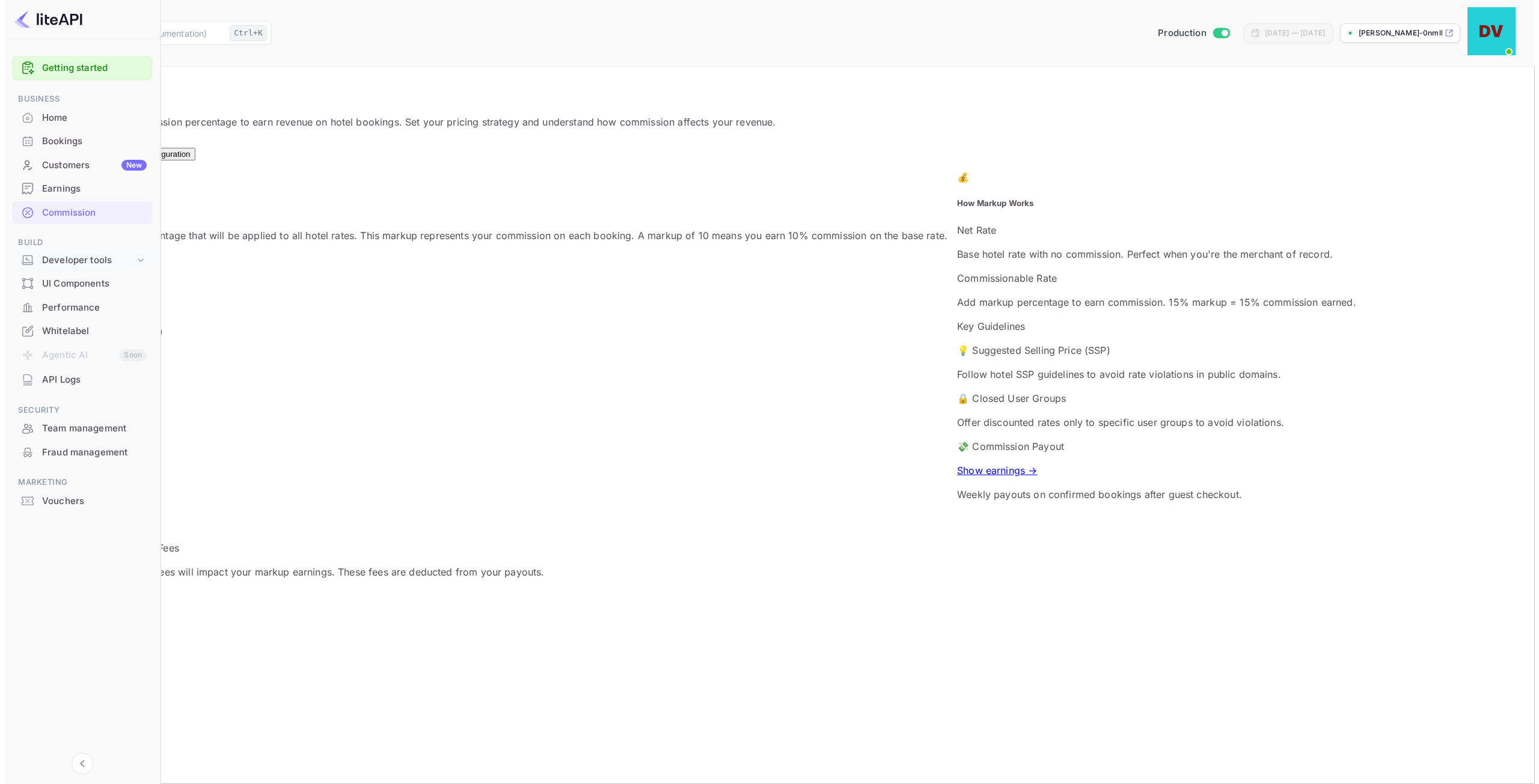
scroll to position [205, 846]
click at [111, 140] on div "Overrides New" at bounding box center [93, 149] width 35 height 18
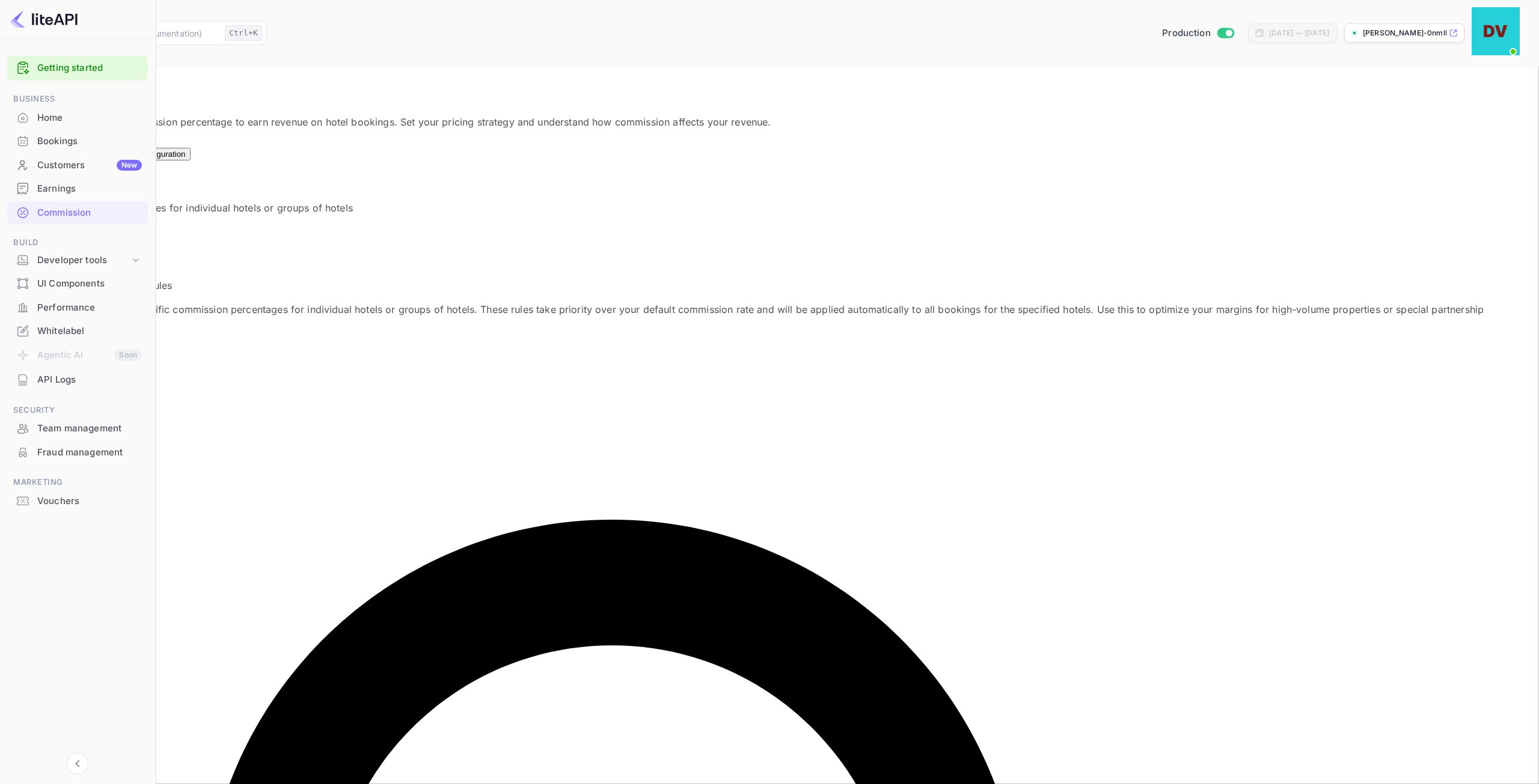
click at [68, 190] on div "Earnings" at bounding box center [90, 189] width 105 height 14
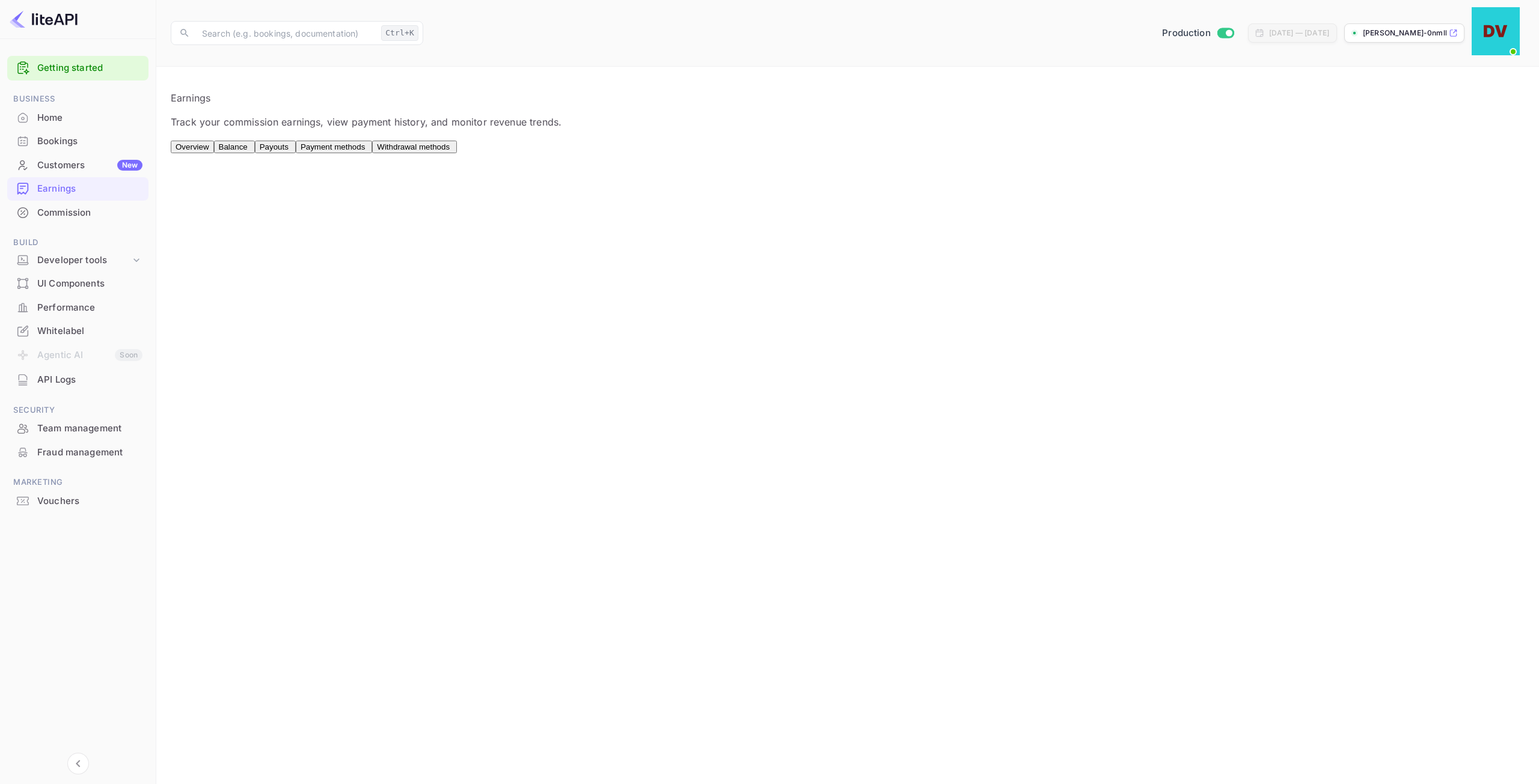
click at [449, 142] on span "Withdrawal methods" at bounding box center [414, 146] width 73 height 9
click at [497, 182] on div "Connect" at bounding box center [495, 187] width 30 height 11
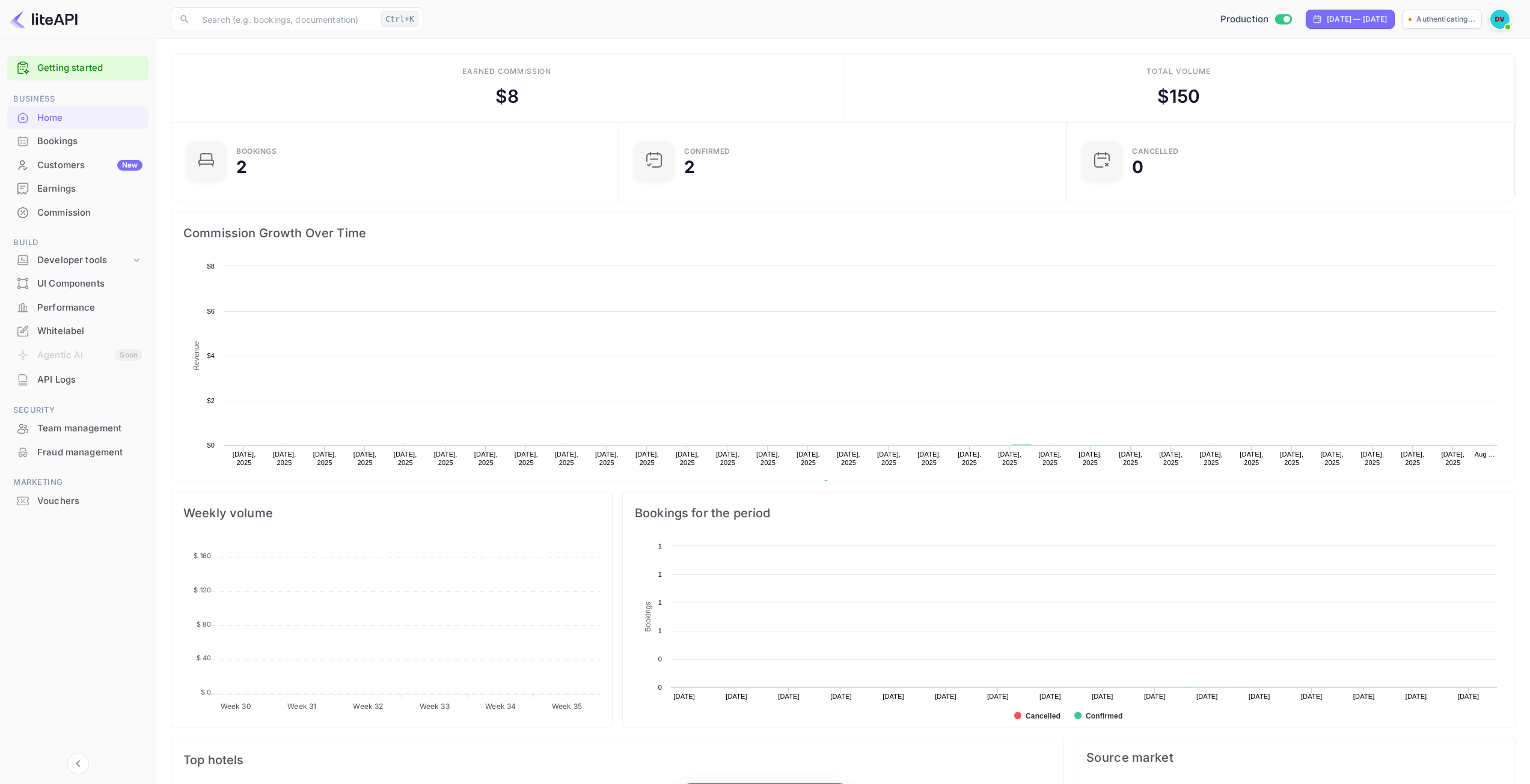
scroll to position [186, 432]
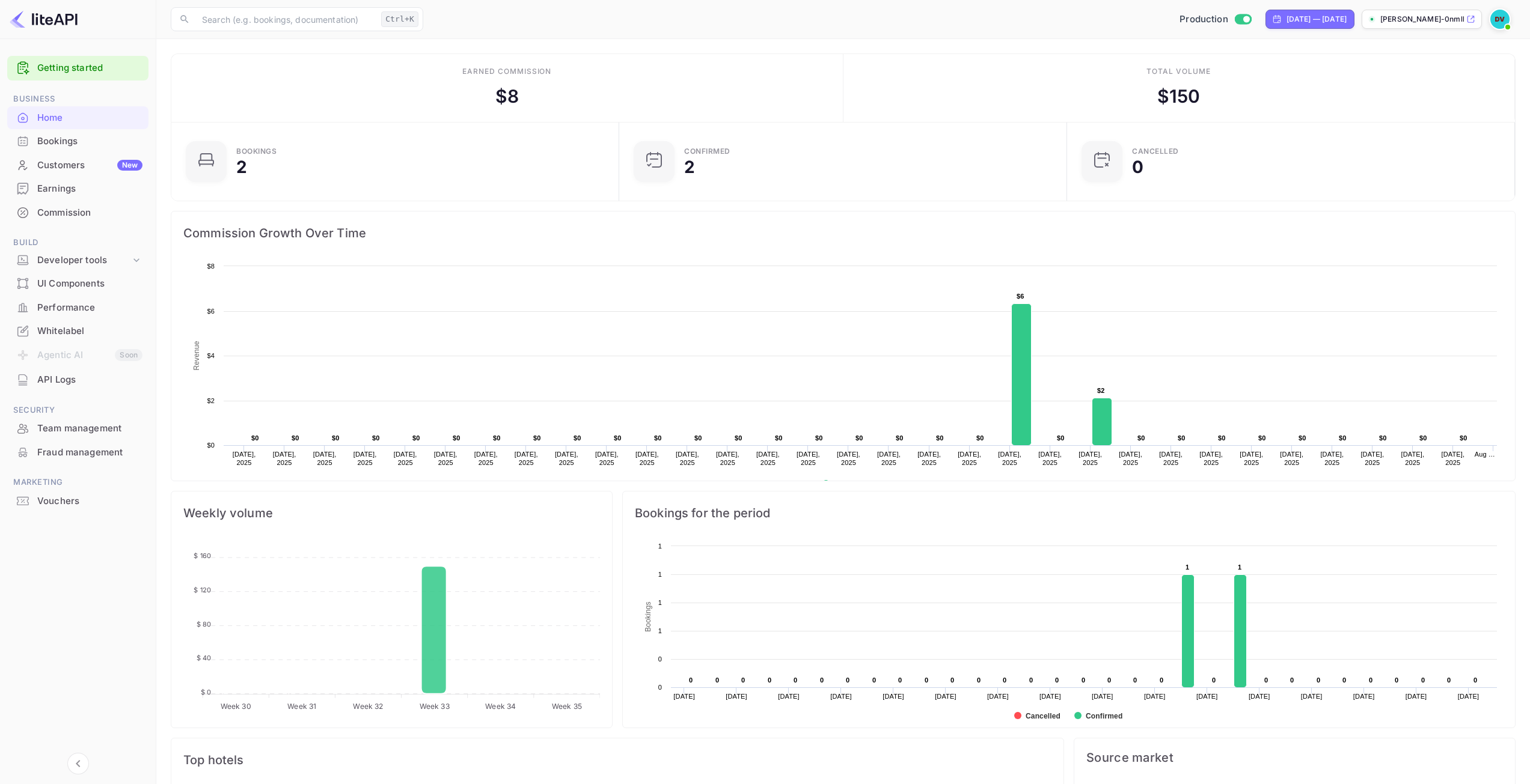
click at [65, 213] on div "Commission" at bounding box center [90, 213] width 105 height 14
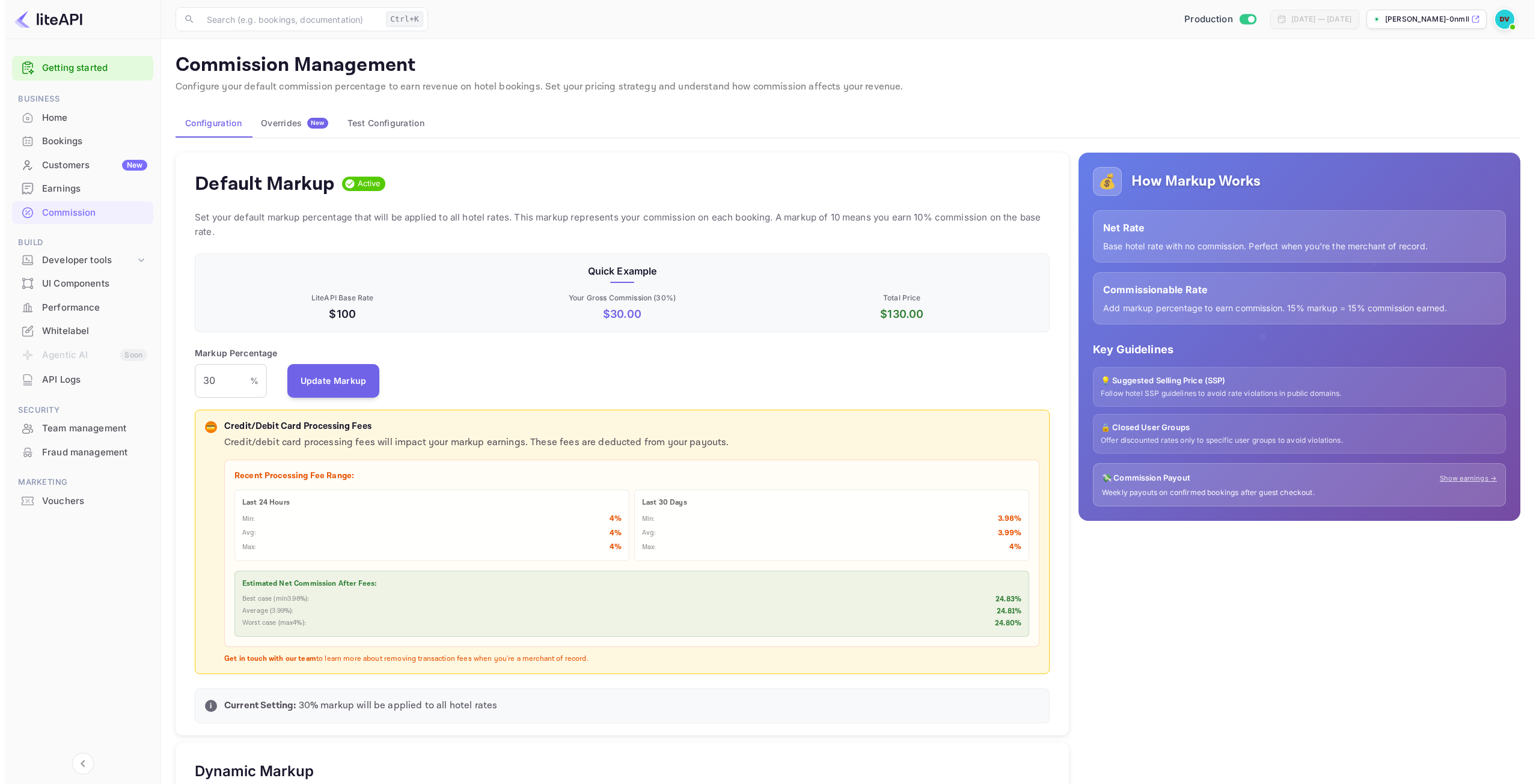
scroll to position [205, 846]
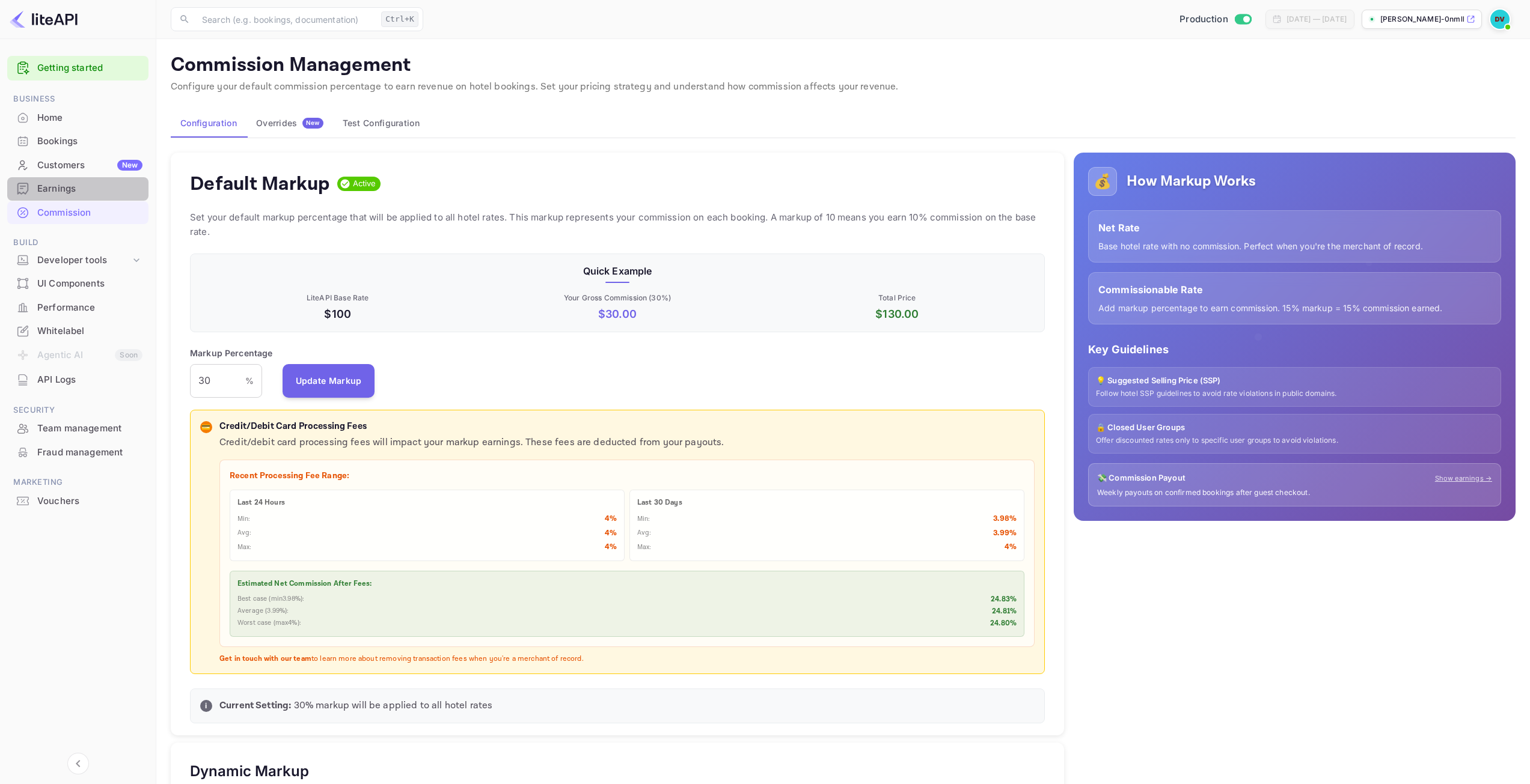
click at [68, 190] on div "Earnings" at bounding box center [90, 189] width 105 height 14
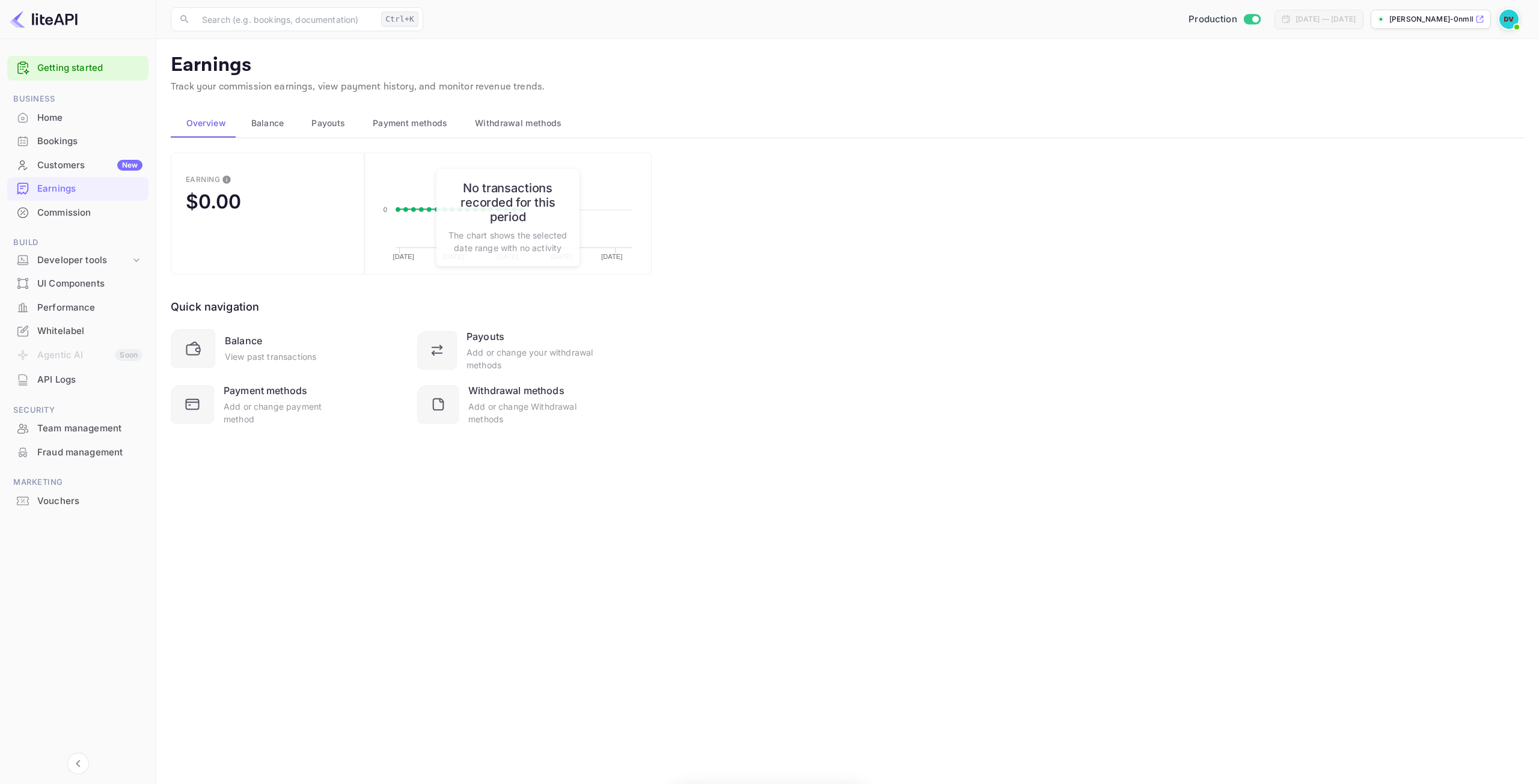
click at [519, 128] on span "Withdrawal methods" at bounding box center [518, 123] width 86 height 14
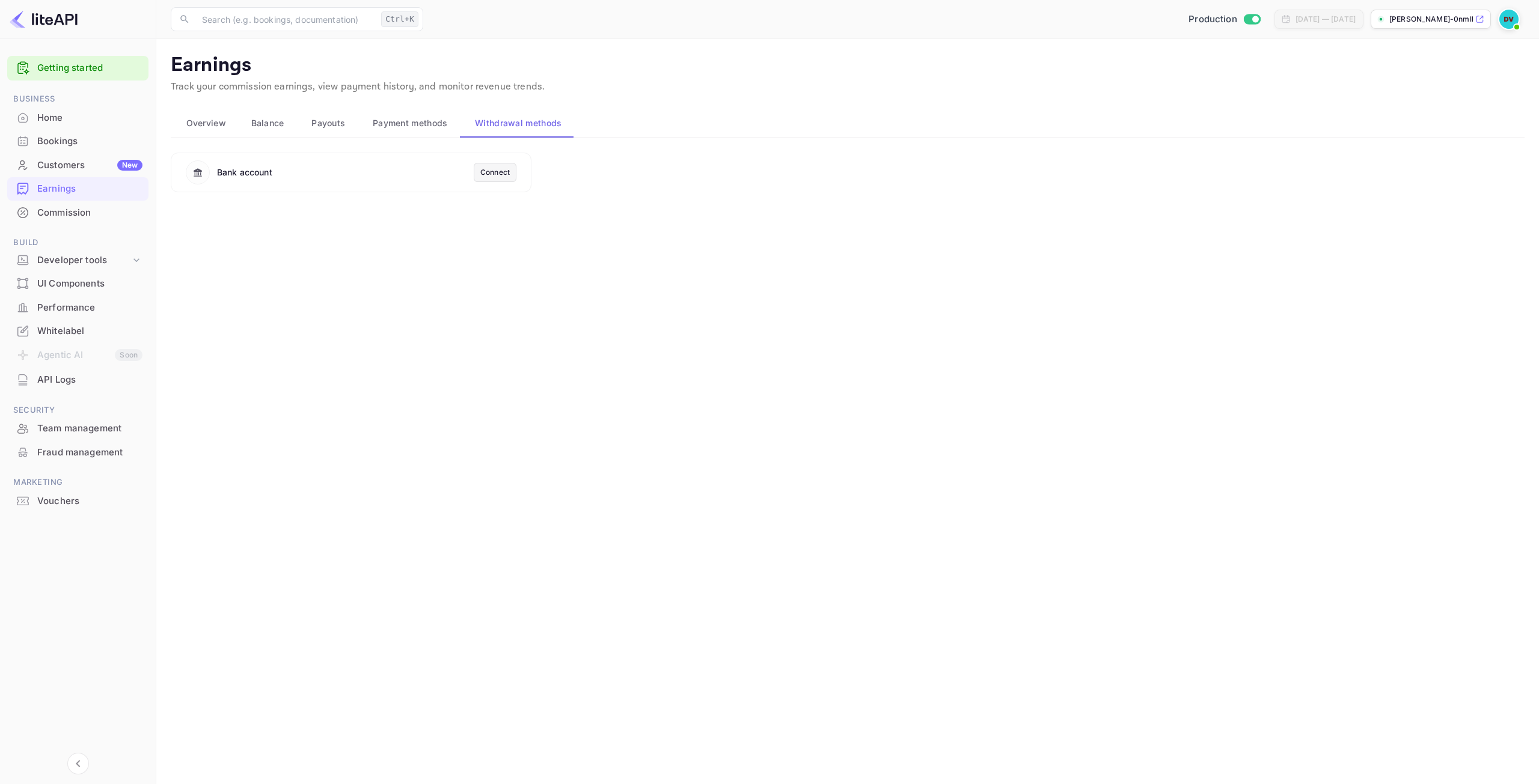
click at [497, 171] on div "Connect" at bounding box center [495, 173] width 30 height 11
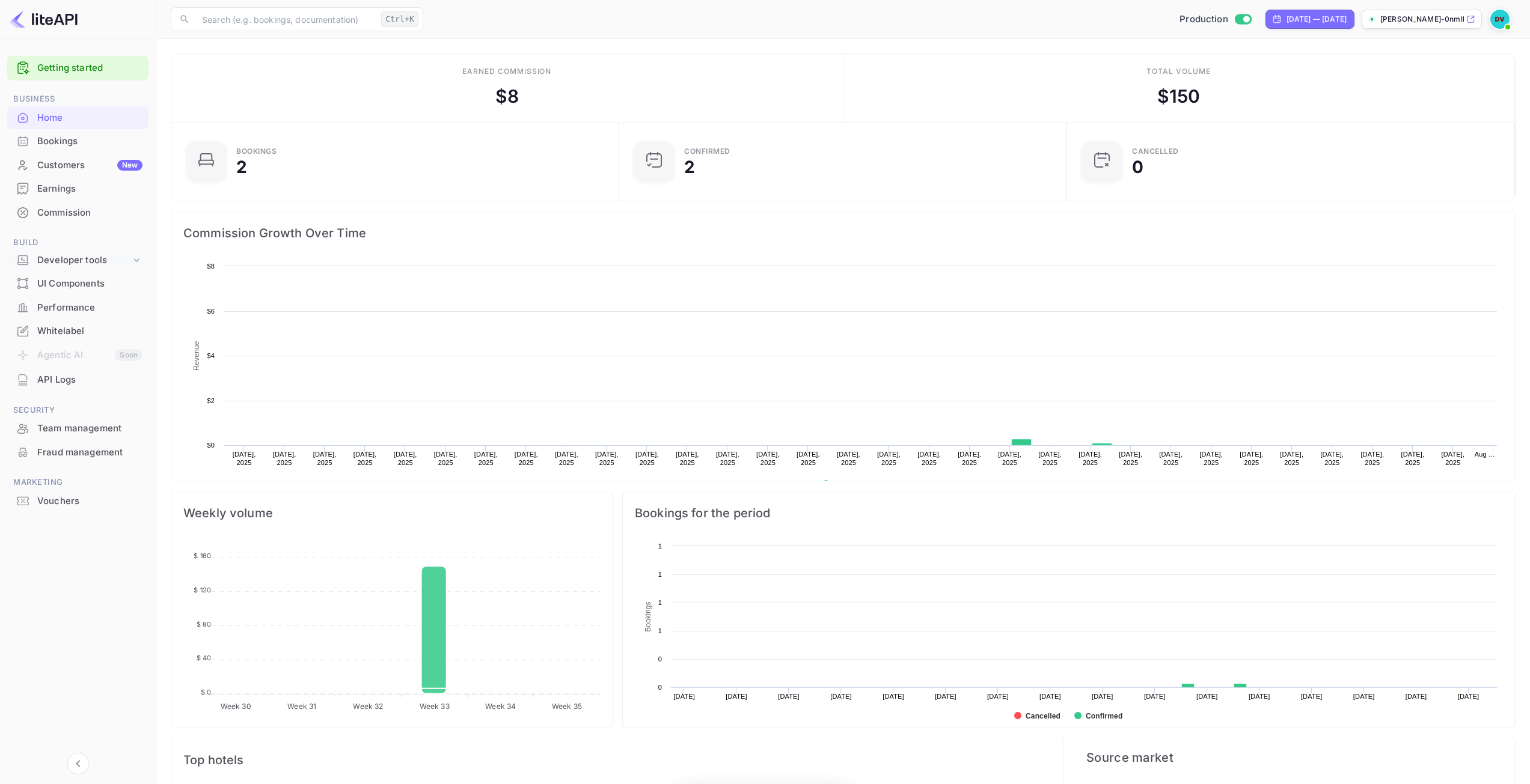
scroll to position [186, 432]
click at [39, 204] on div "Commission" at bounding box center [78, 213] width 141 height 24
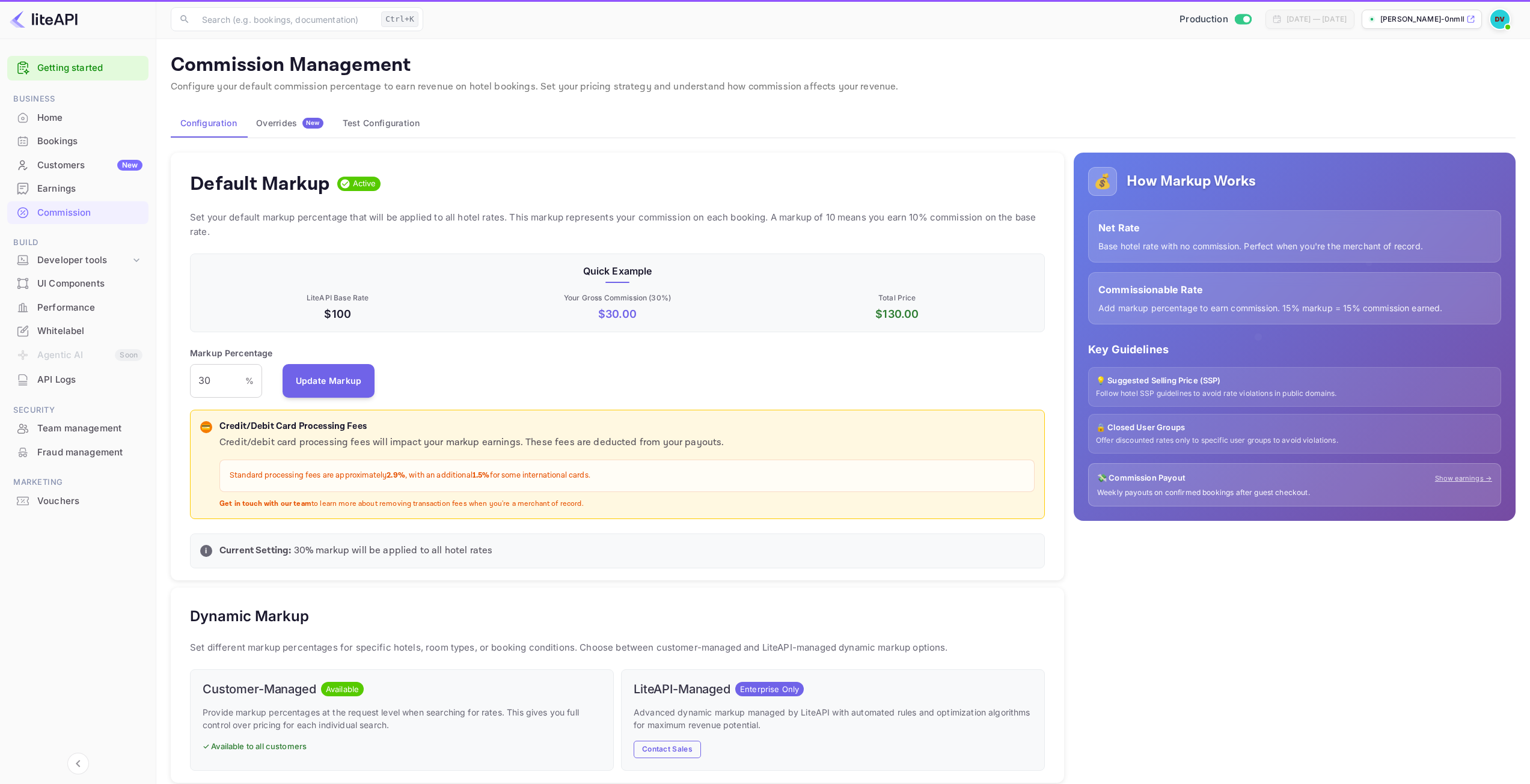
click at [40, 180] on div "Earnings" at bounding box center [78, 189] width 141 height 24
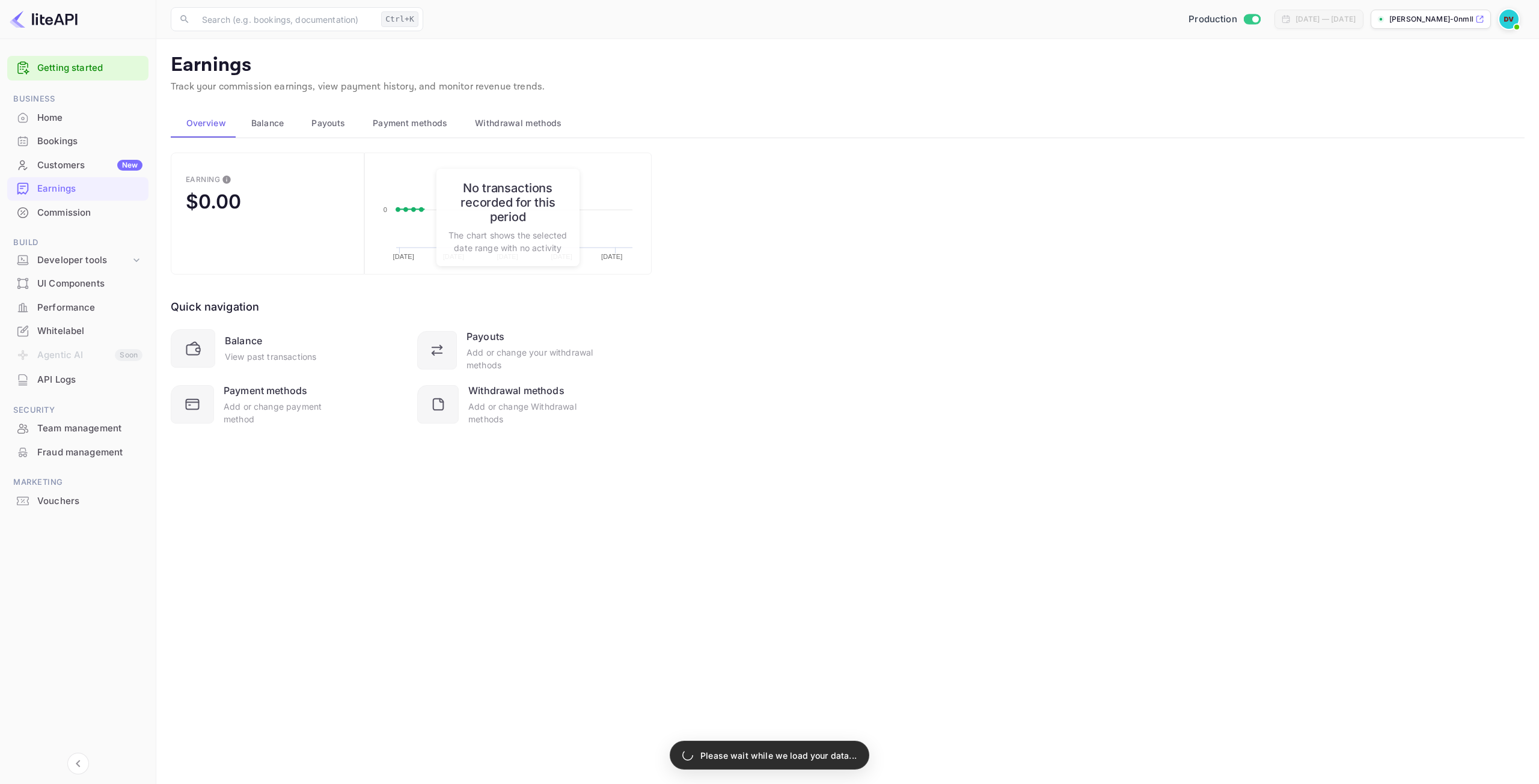
click at [495, 129] on span "Withdrawal methods" at bounding box center [518, 123] width 86 height 14
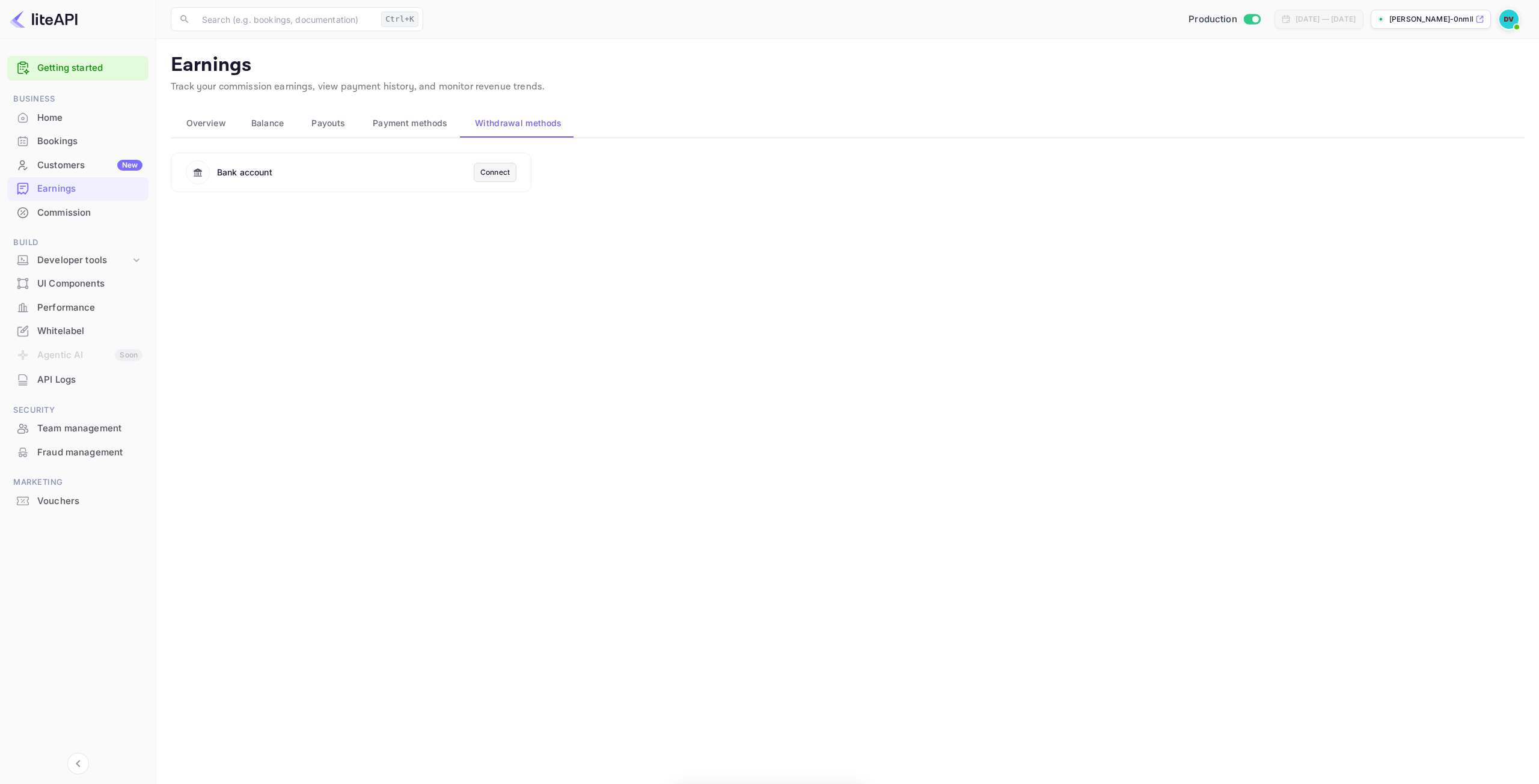
click at [496, 178] on div "Connect" at bounding box center [495, 173] width 42 height 19
click at [497, 176] on div "Connect" at bounding box center [495, 173] width 30 height 11
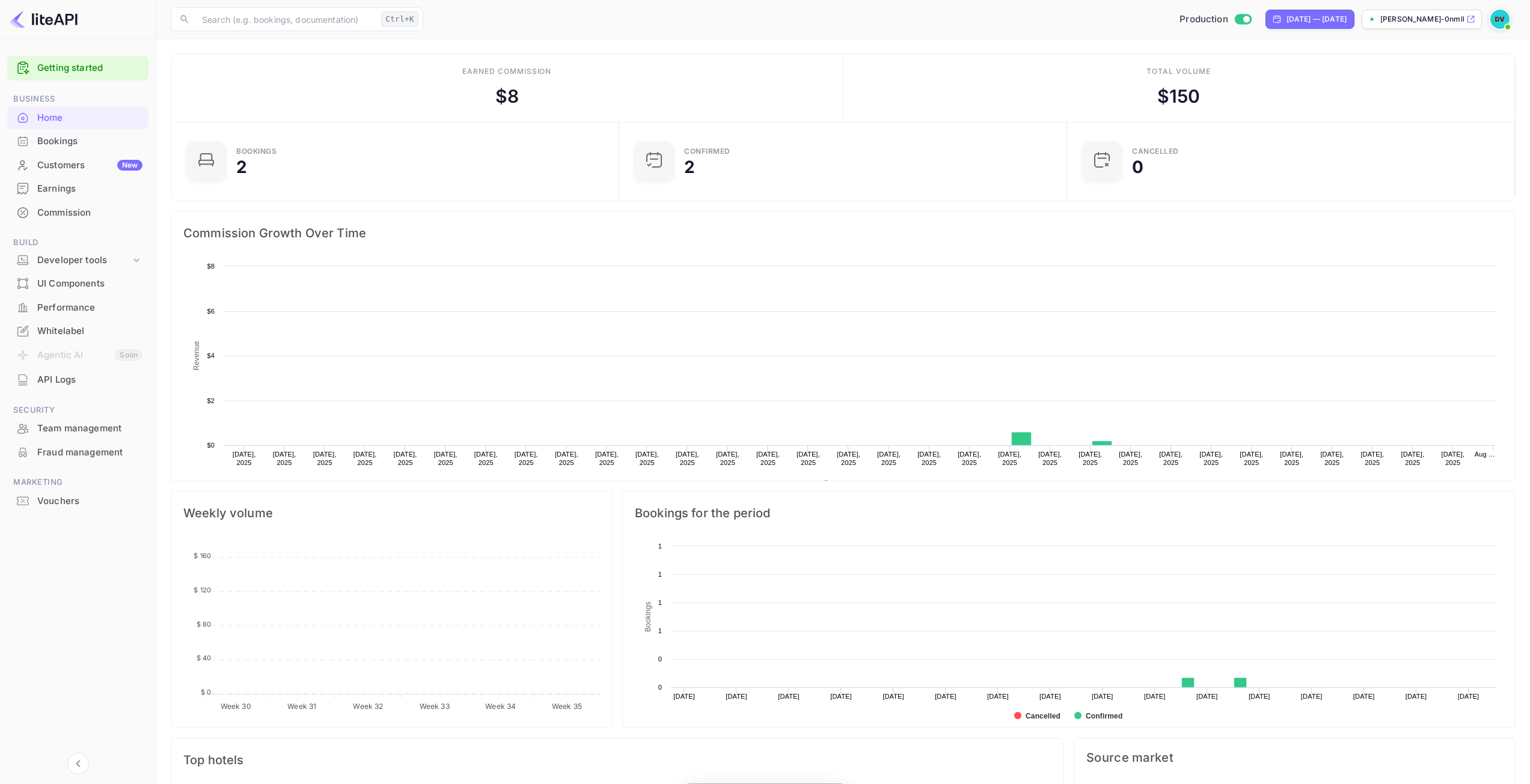
scroll to position [186, 432]
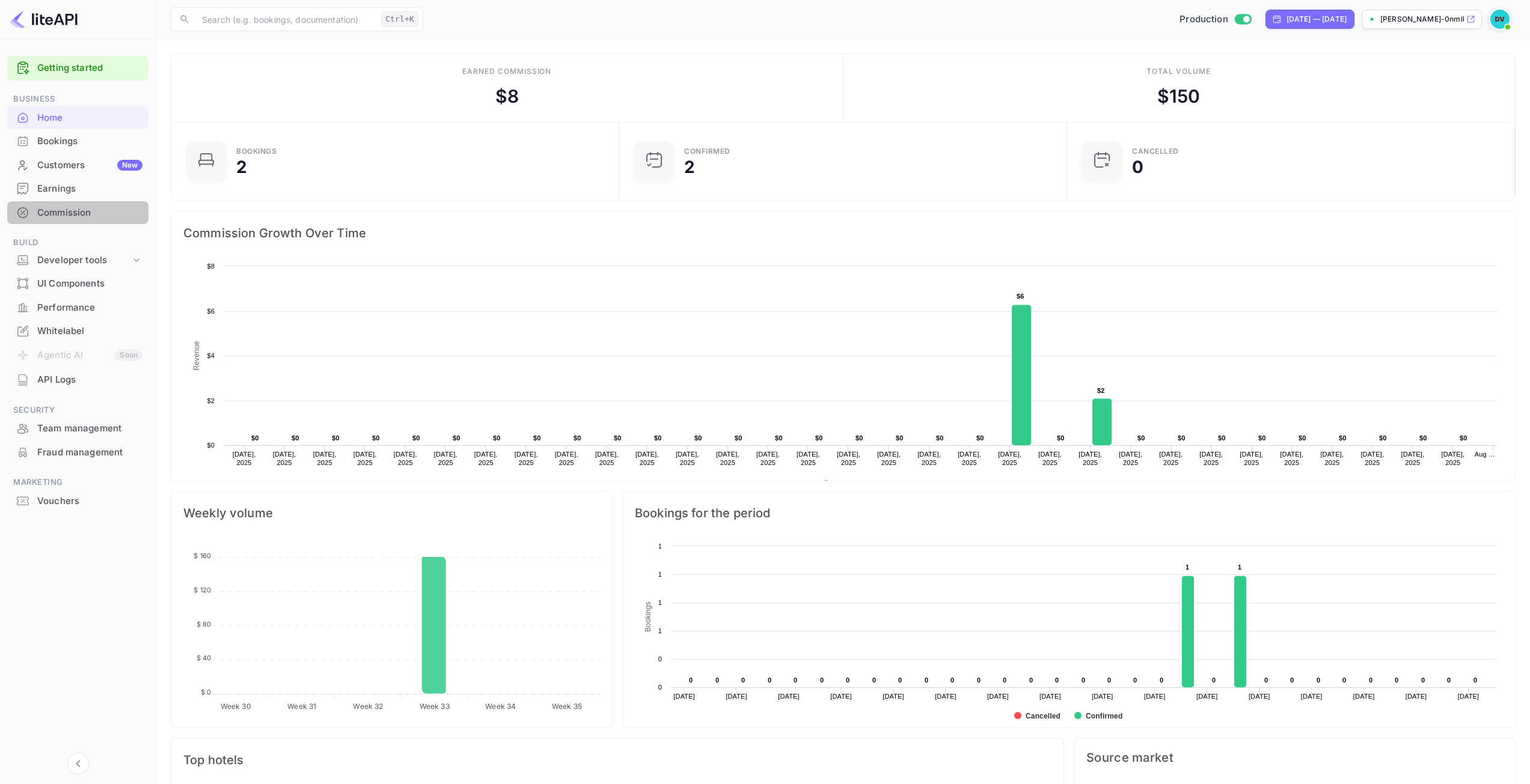
click at [68, 211] on div "Commission" at bounding box center [90, 213] width 105 height 14
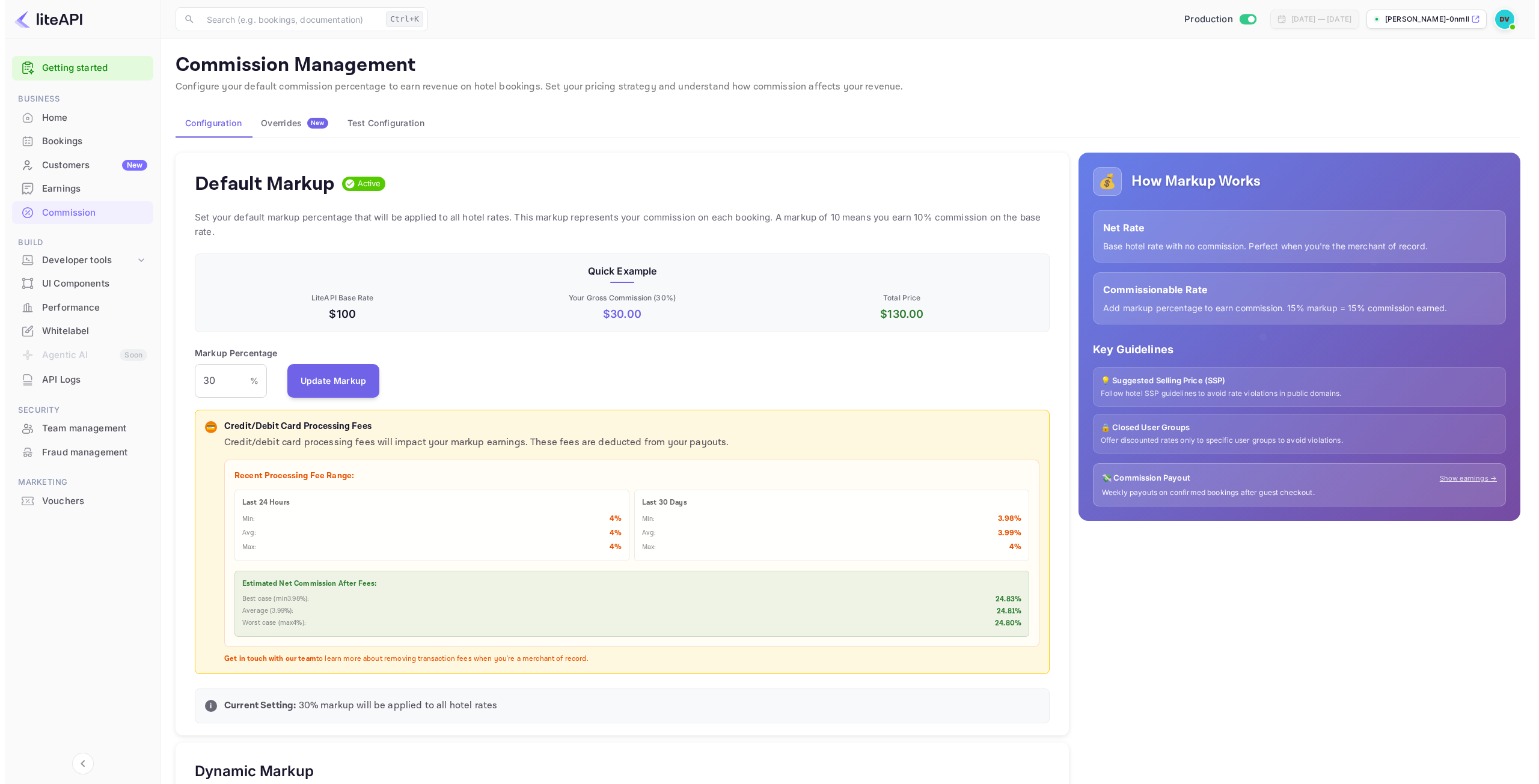
scroll to position [205, 846]
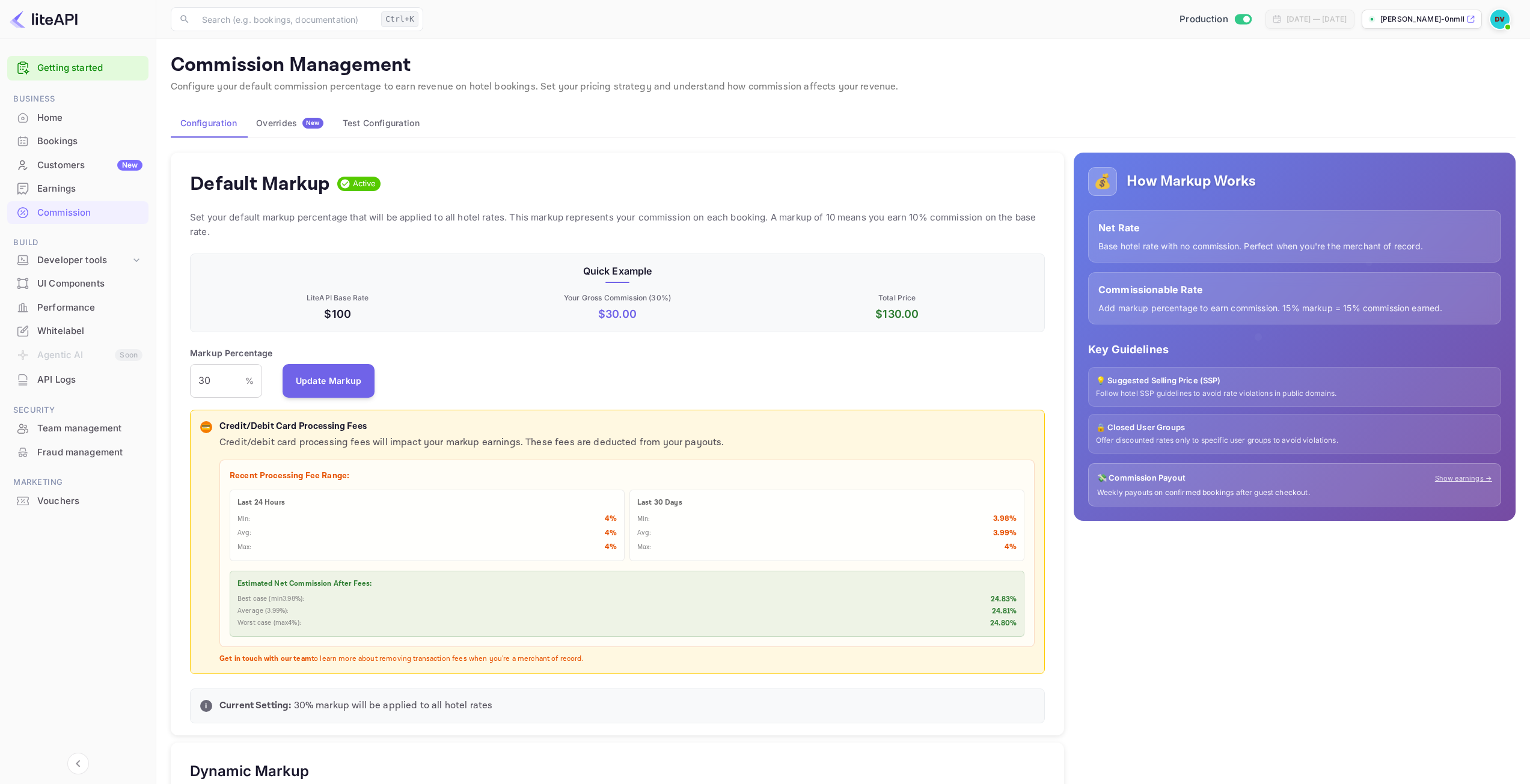
click at [380, 127] on button "Test Configuration" at bounding box center [382, 123] width 96 height 29
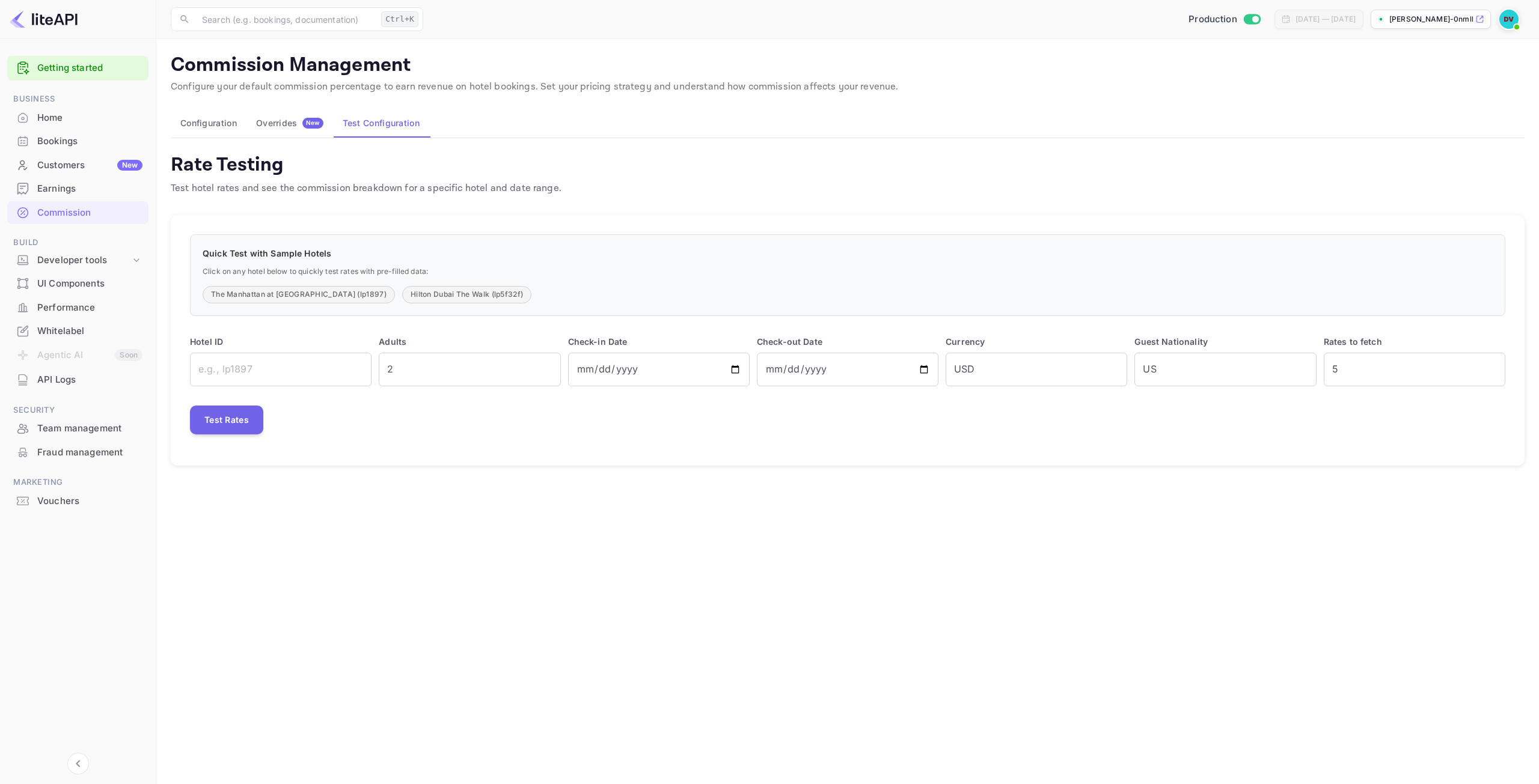
click at [32, 191] on div at bounding box center [23, 189] width 19 height 12
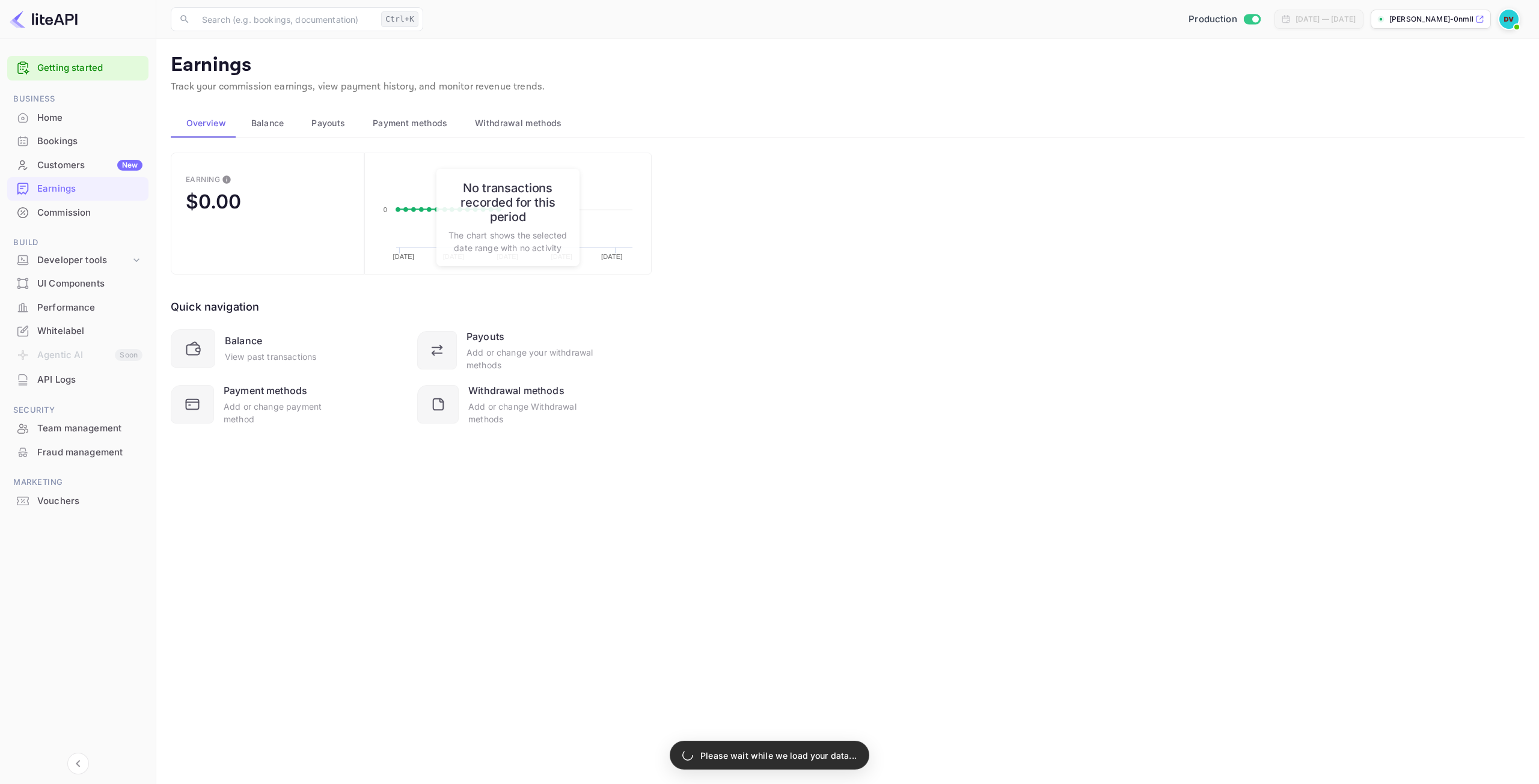
click at [488, 124] on span "Withdrawal methods" at bounding box center [518, 123] width 86 height 14
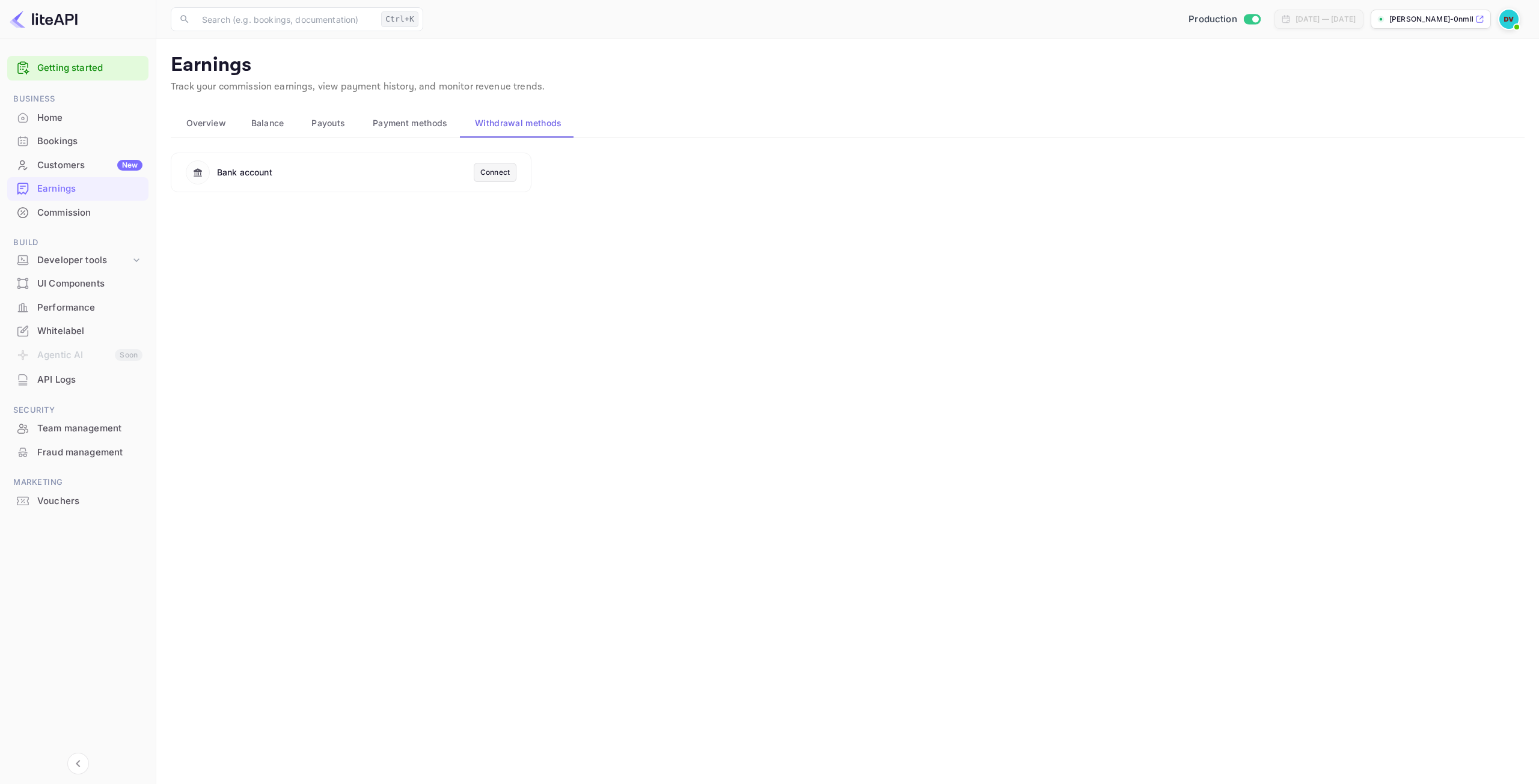
click at [484, 172] on div "Connect" at bounding box center [495, 173] width 30 height 11
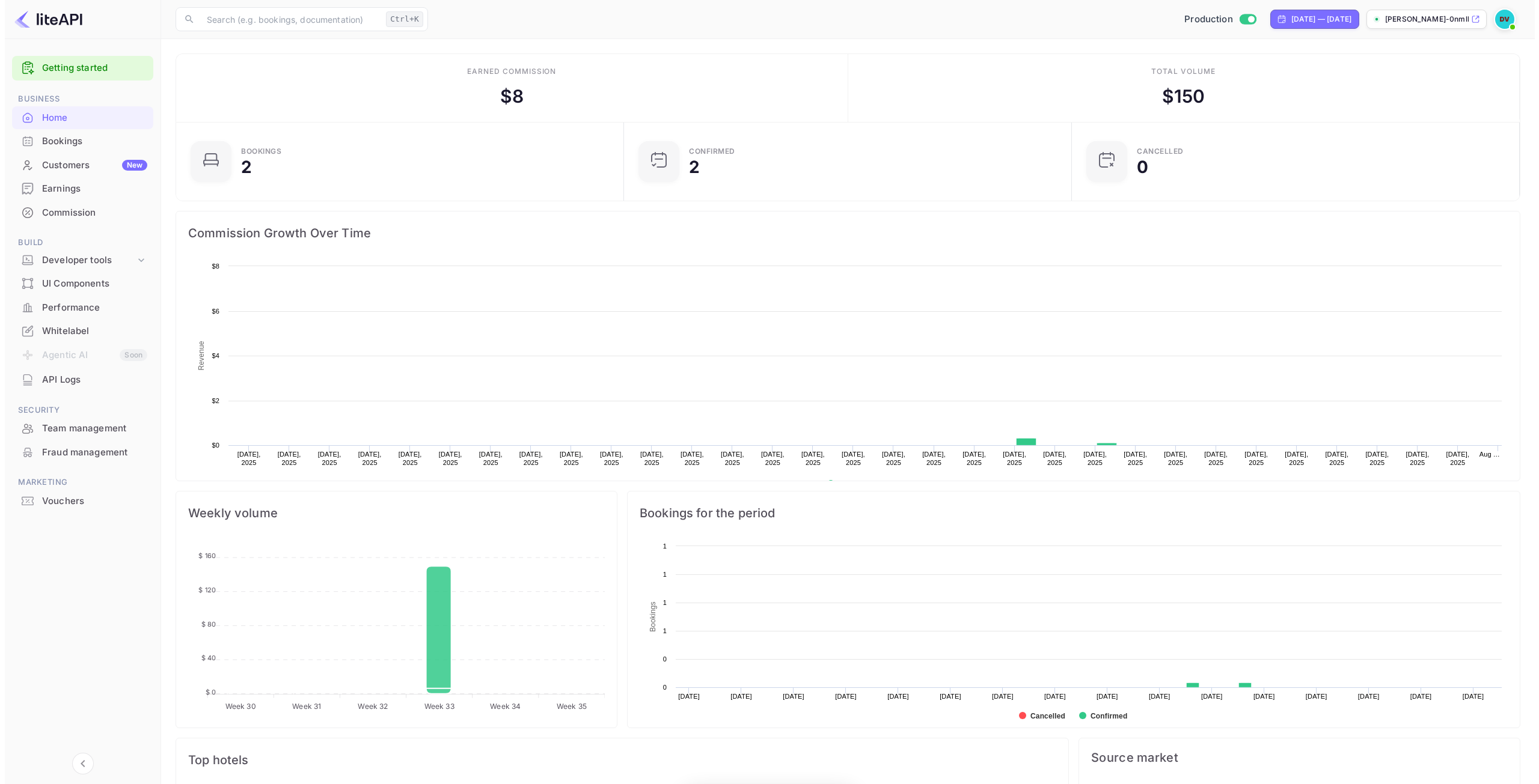
scroll to position [186, 431]
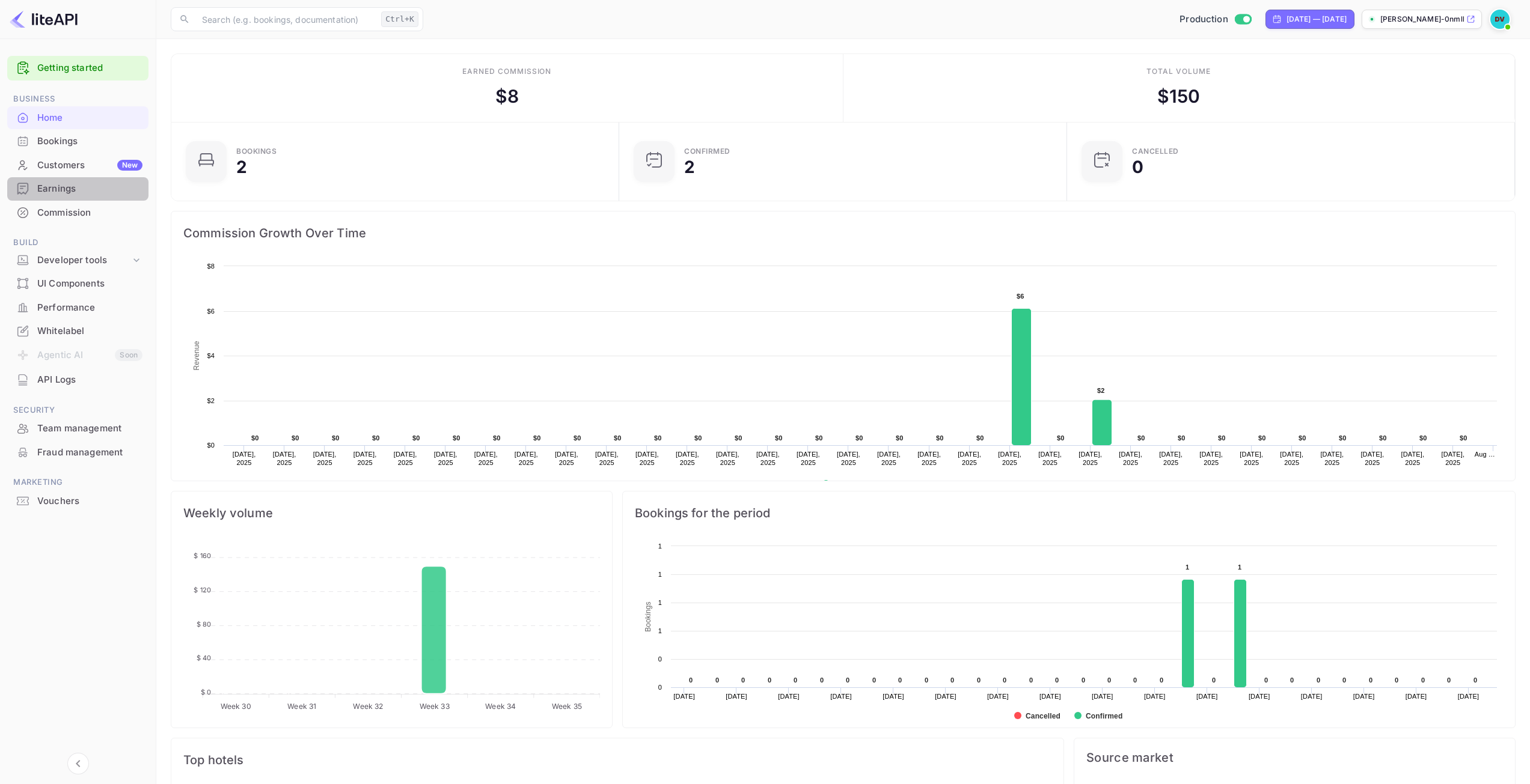
click at [68, 188] on div "Earnings" at bounding box center [90, 189] width 105 height 14
